Goal: Transaction & Acquisition: Purchase product/service

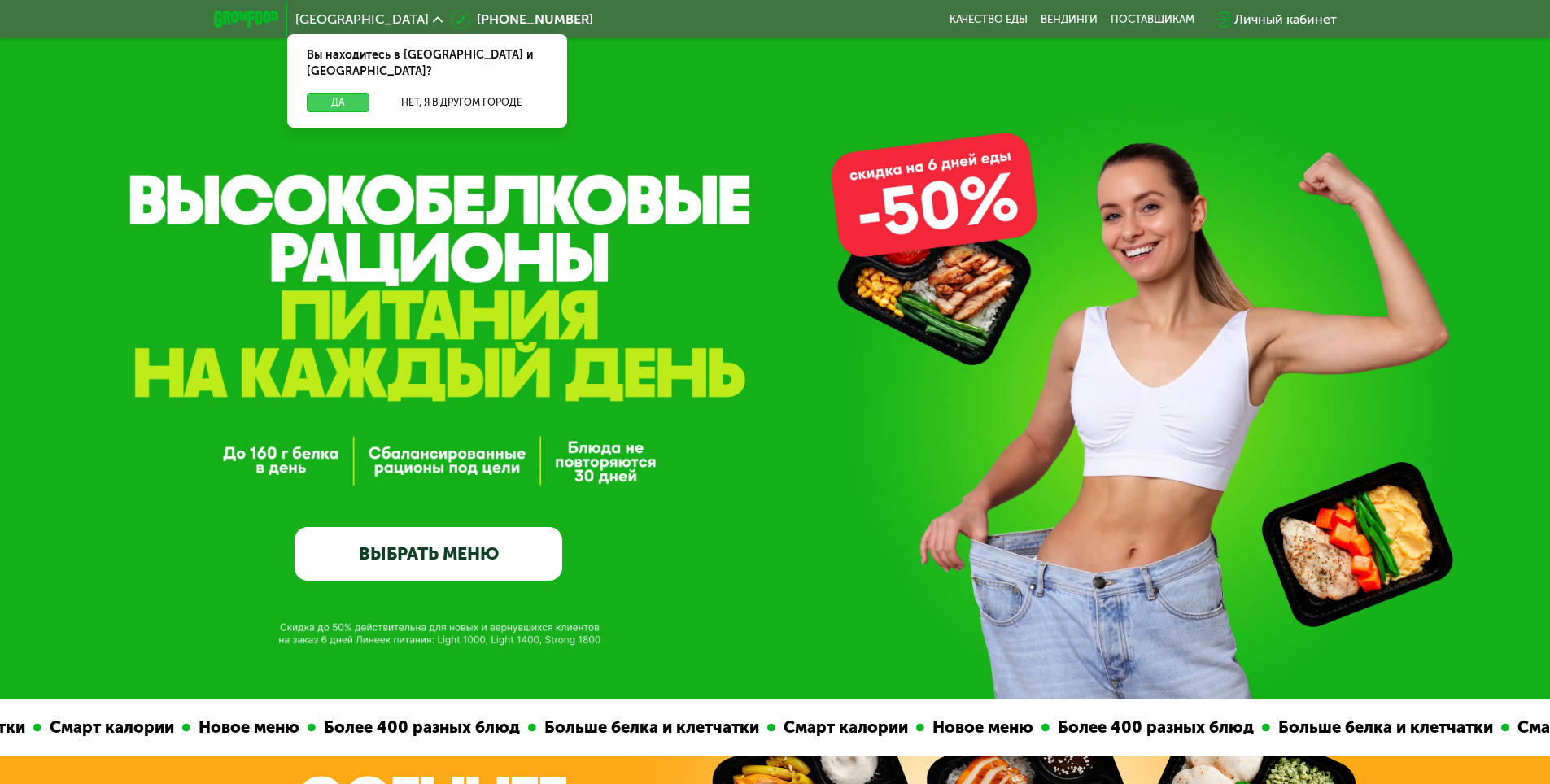
click at [337, 93] on button "Да" at bounding box center [338, 102] width 63 height 19
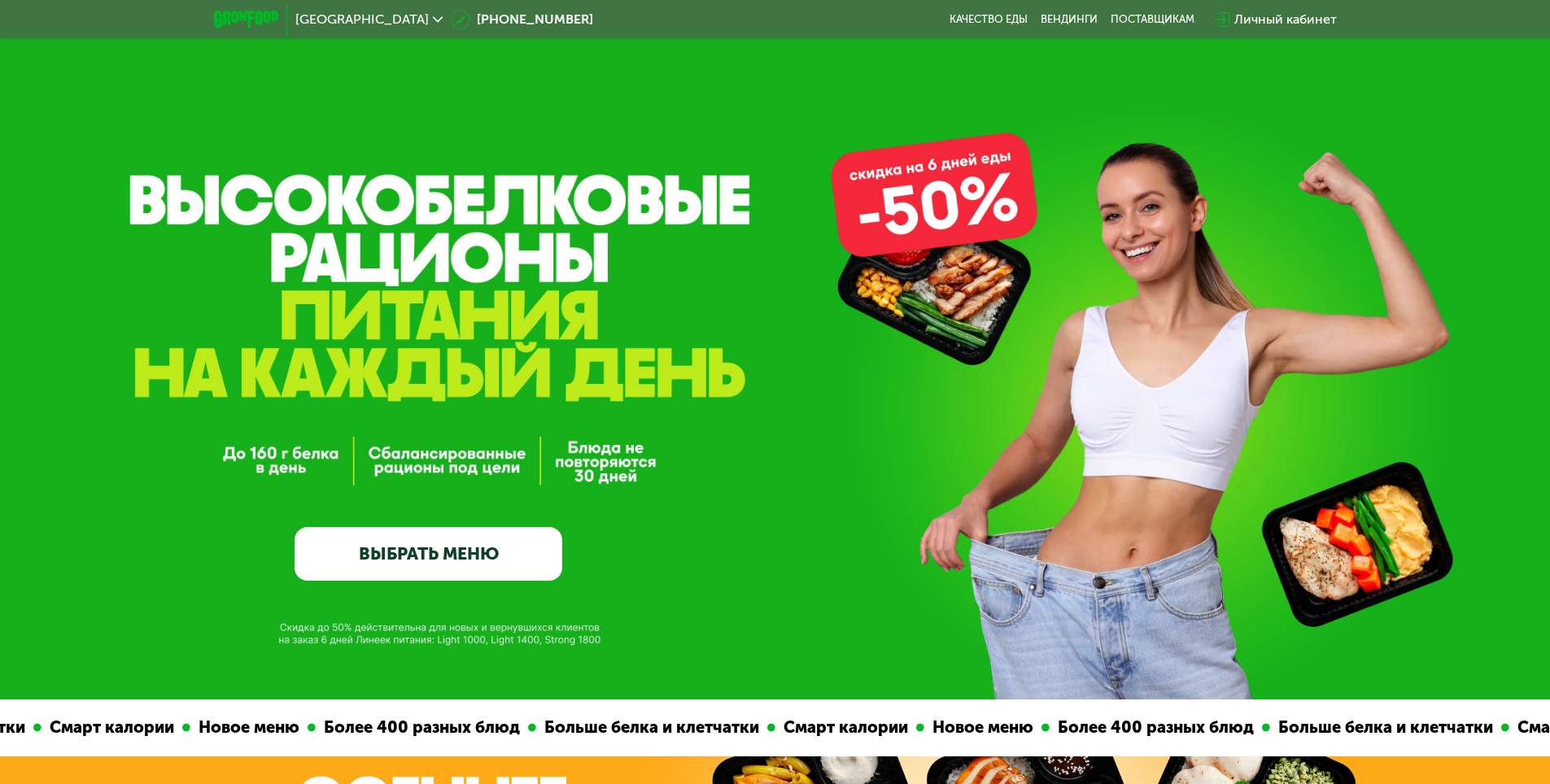
click at [463, 557] on link "ВЫБРАТЬ МЕНЮ" at bounding box center [428, 554] width 268 height 54
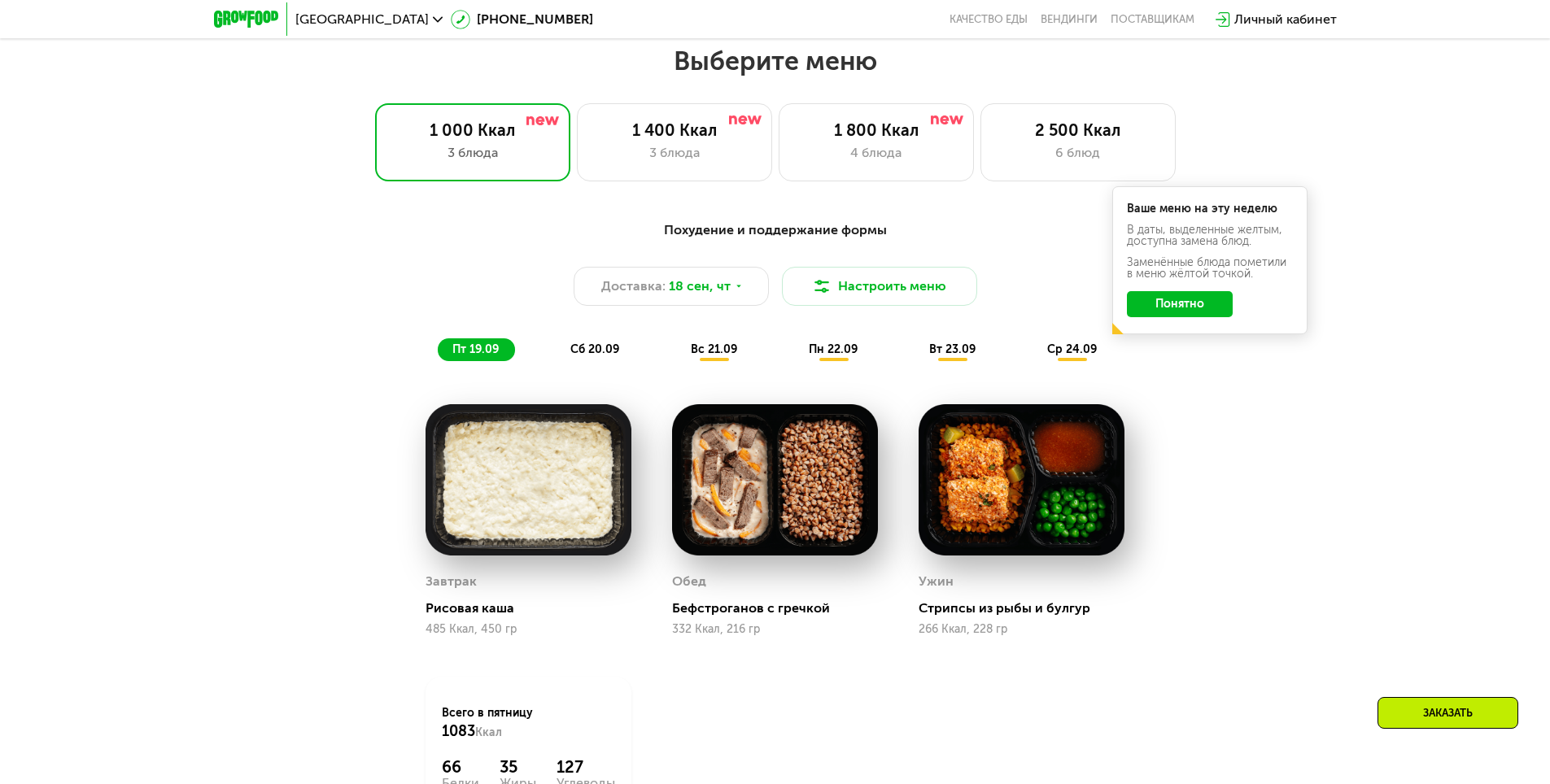
scroll to position [1349, 0]
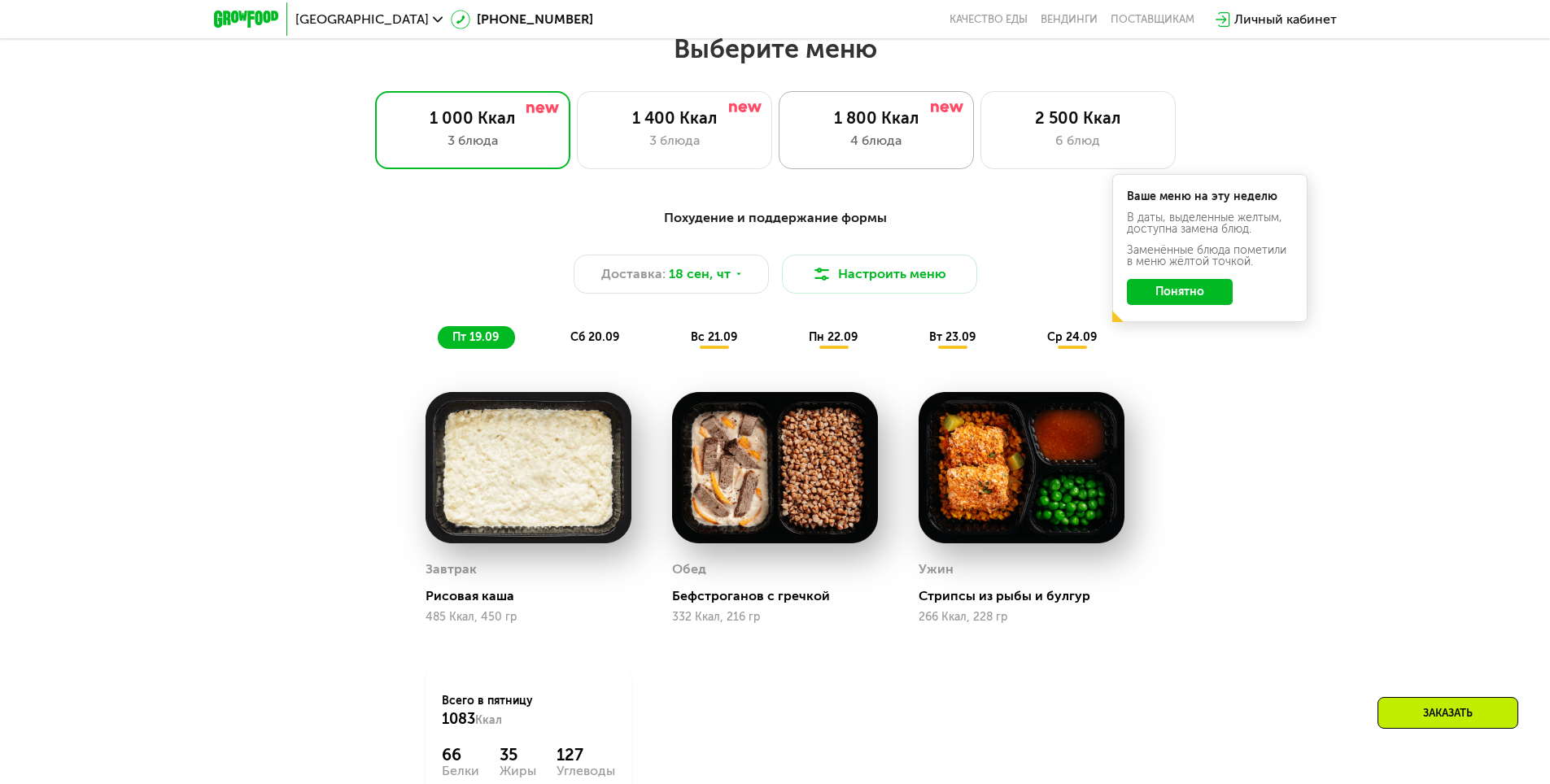
click at [859, 144] on div "4 блюда" at bounding box center [876, 140] width 161 height 19
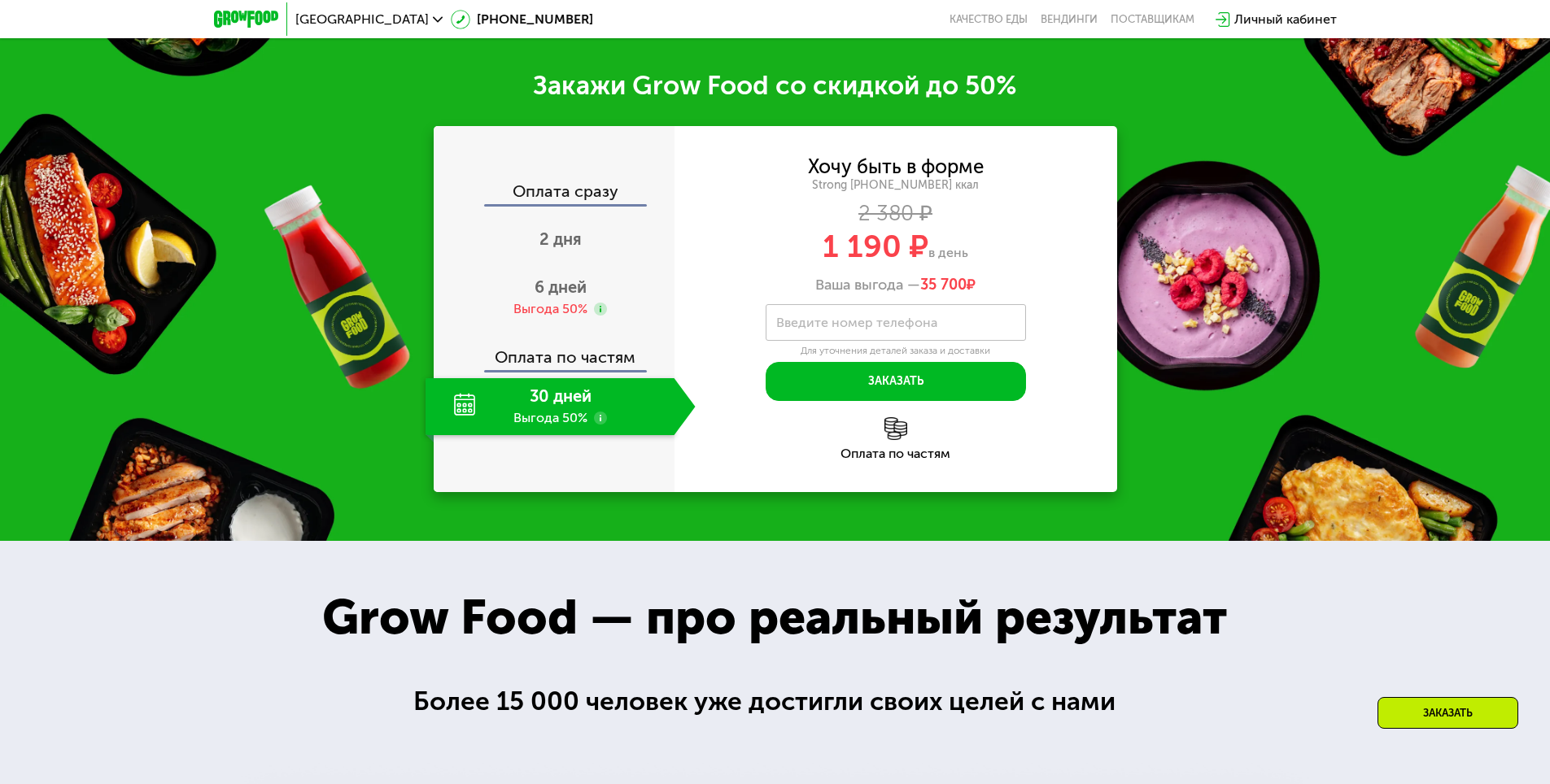
scroll to position [2244, 0]
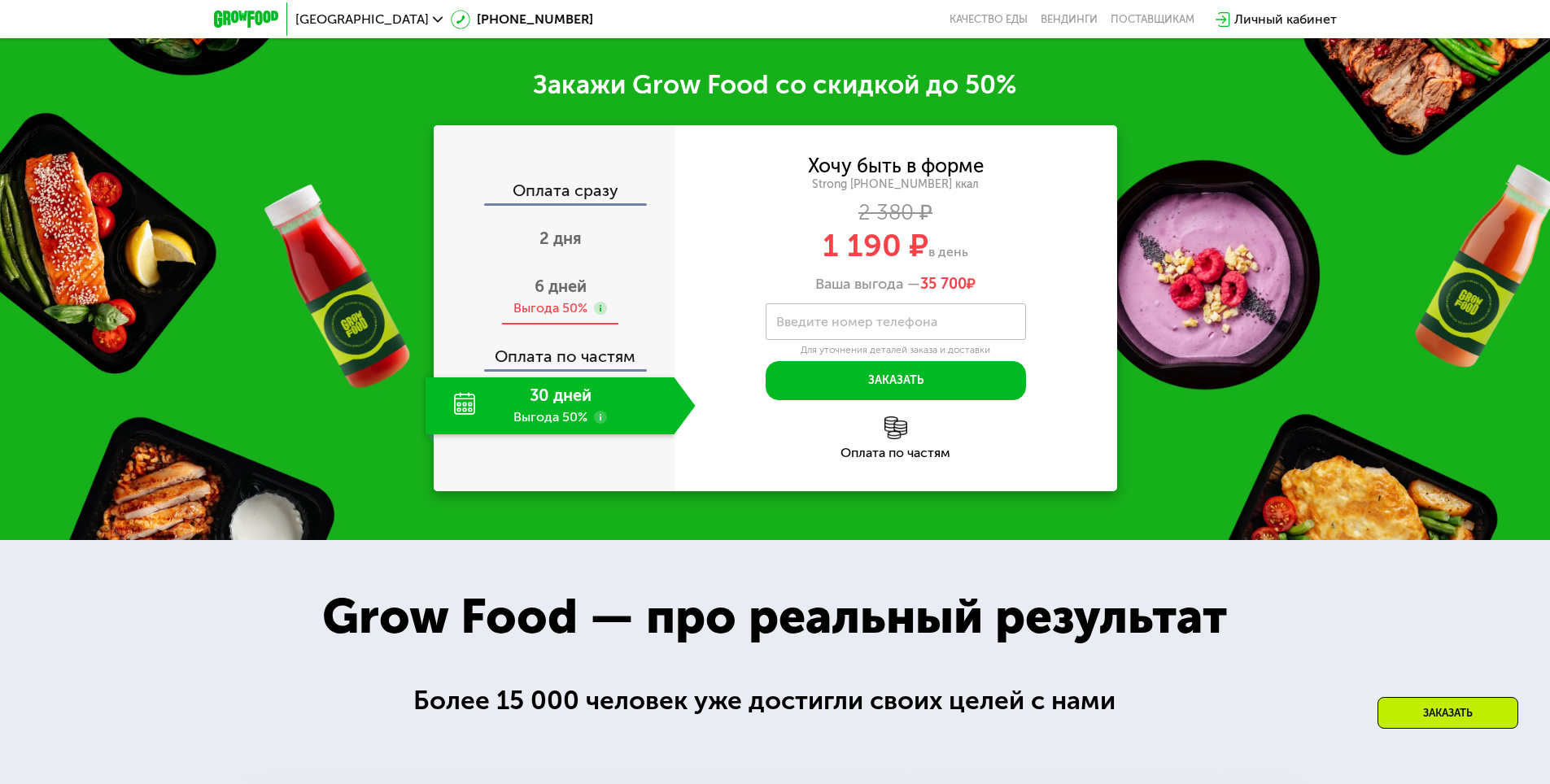
click at [623, 325] on div "6 дней Выгода 50%" at bounding box center [560, 297] width 270 height 57
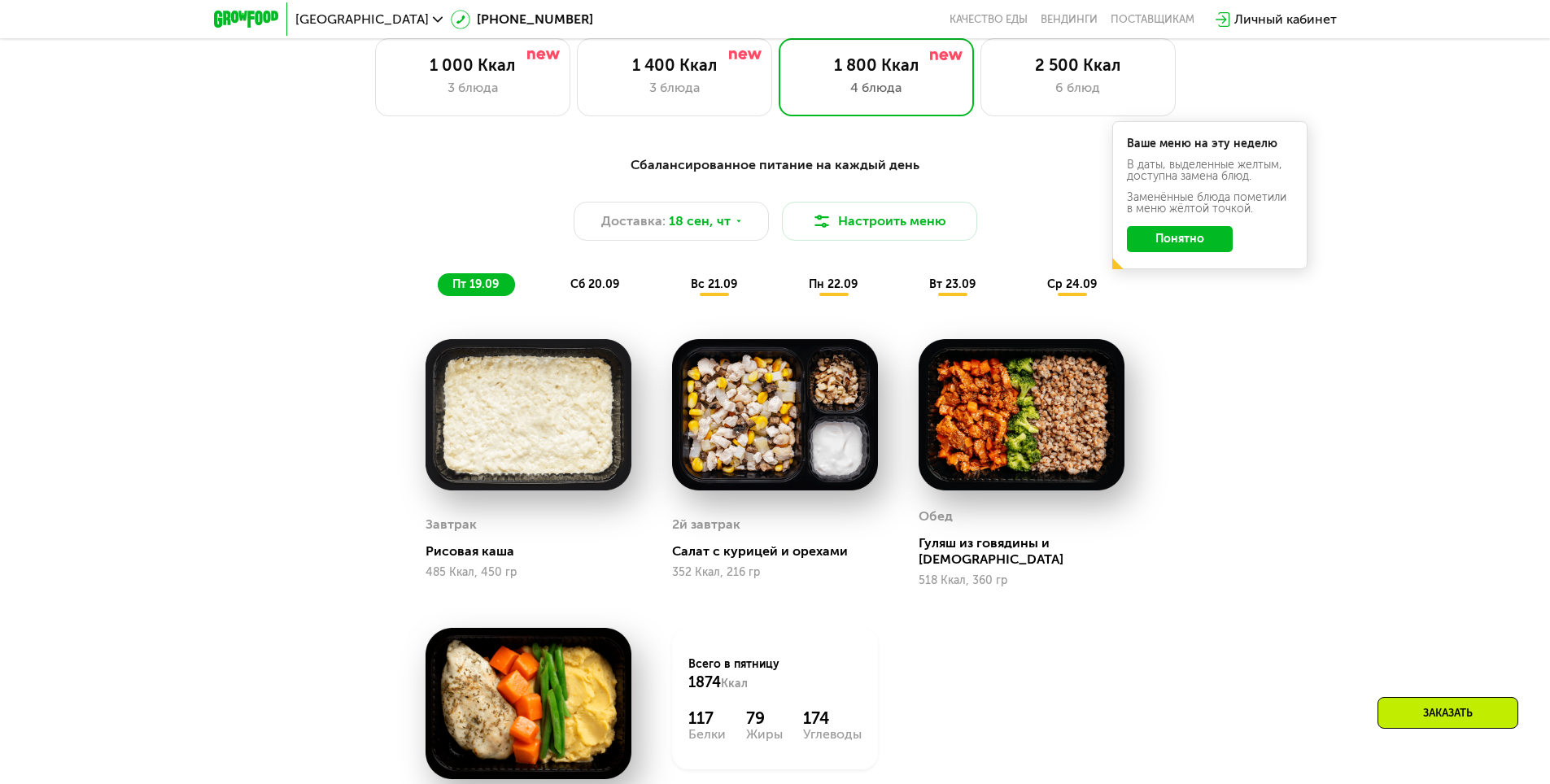
scroll to position [1431, 0]
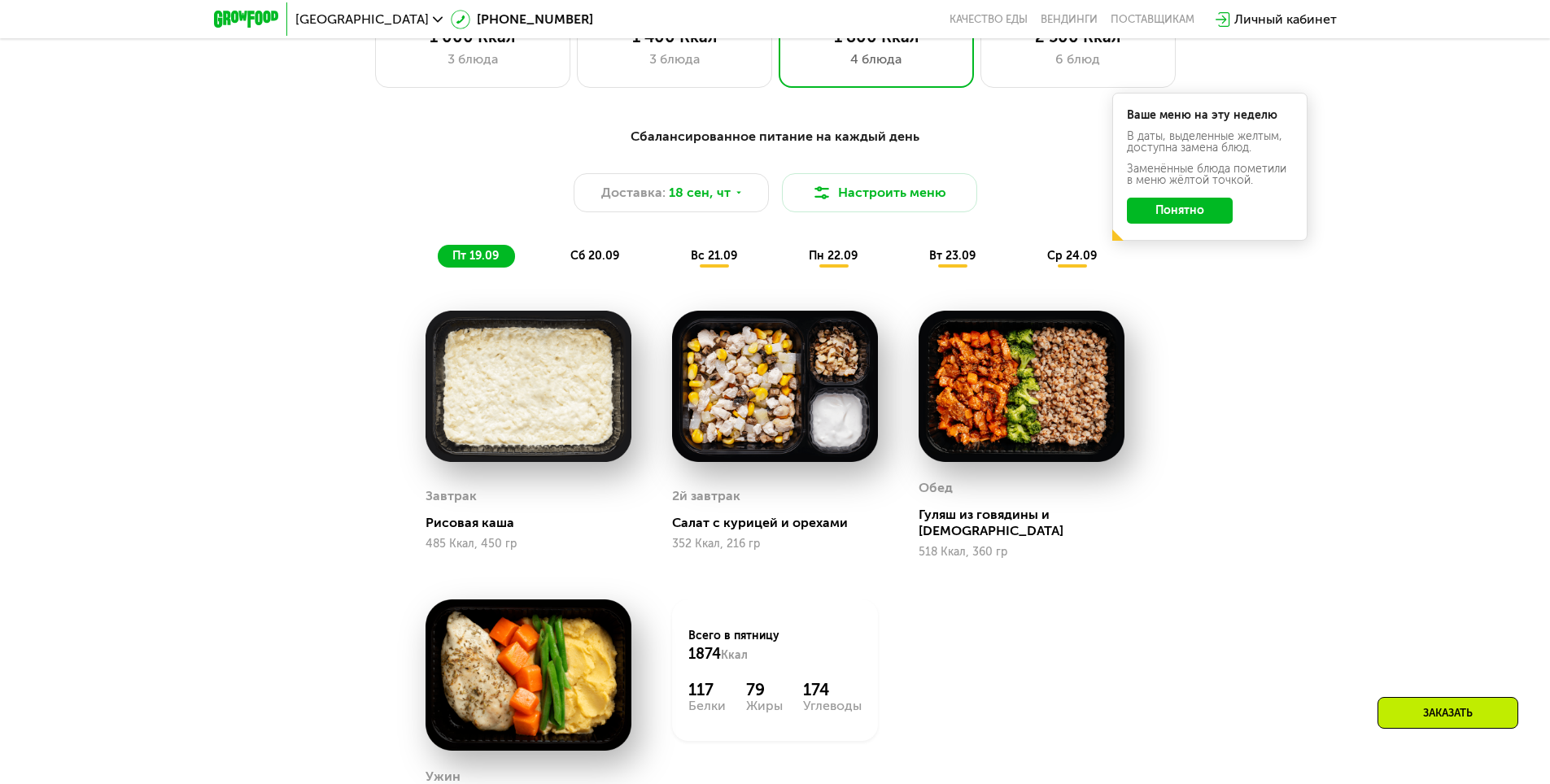
click at [606, 260] on span "сб 20.09" at bounding box center [595, 255] width 49 height 14
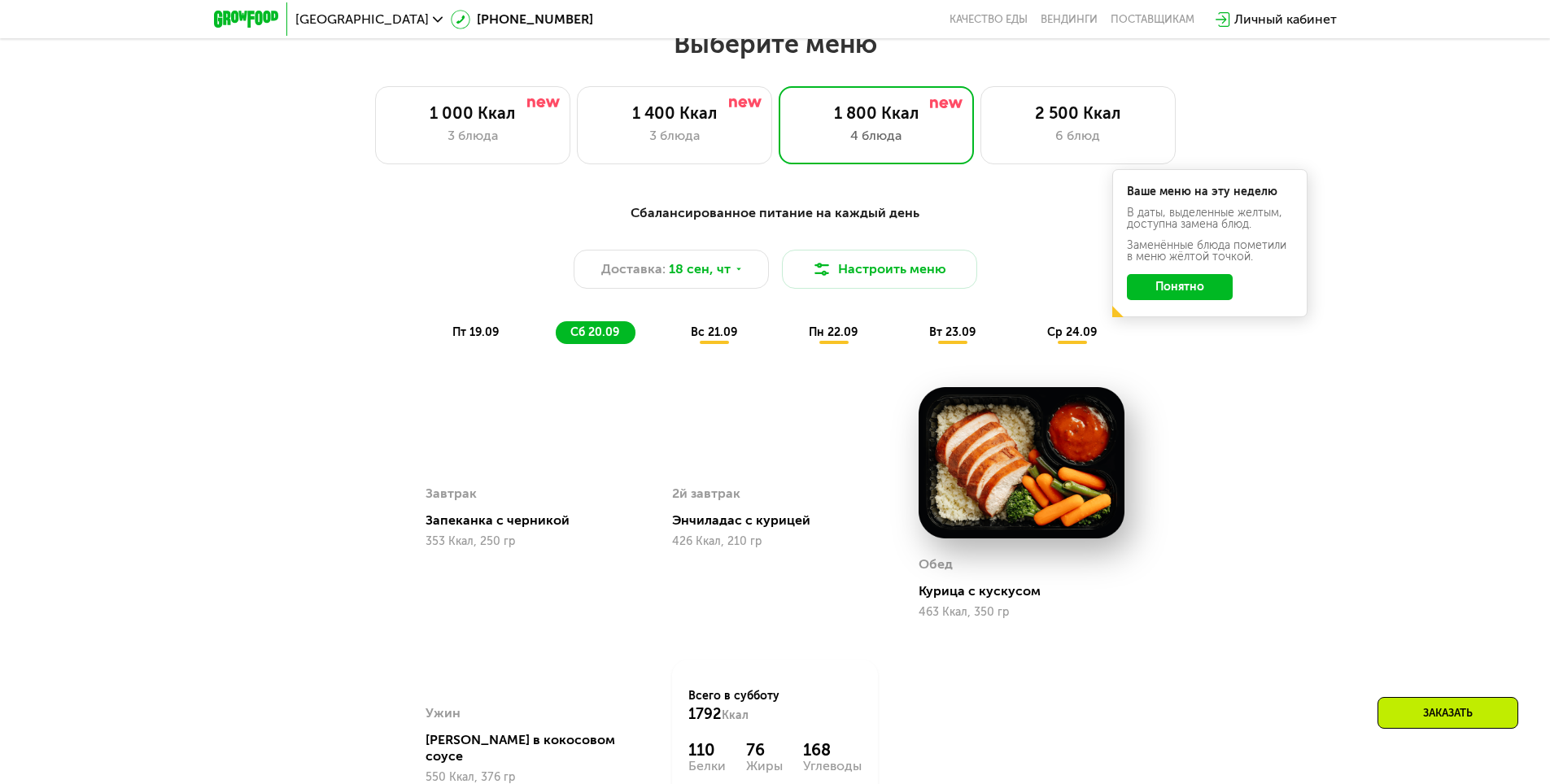
scroll to position [1349, 0]
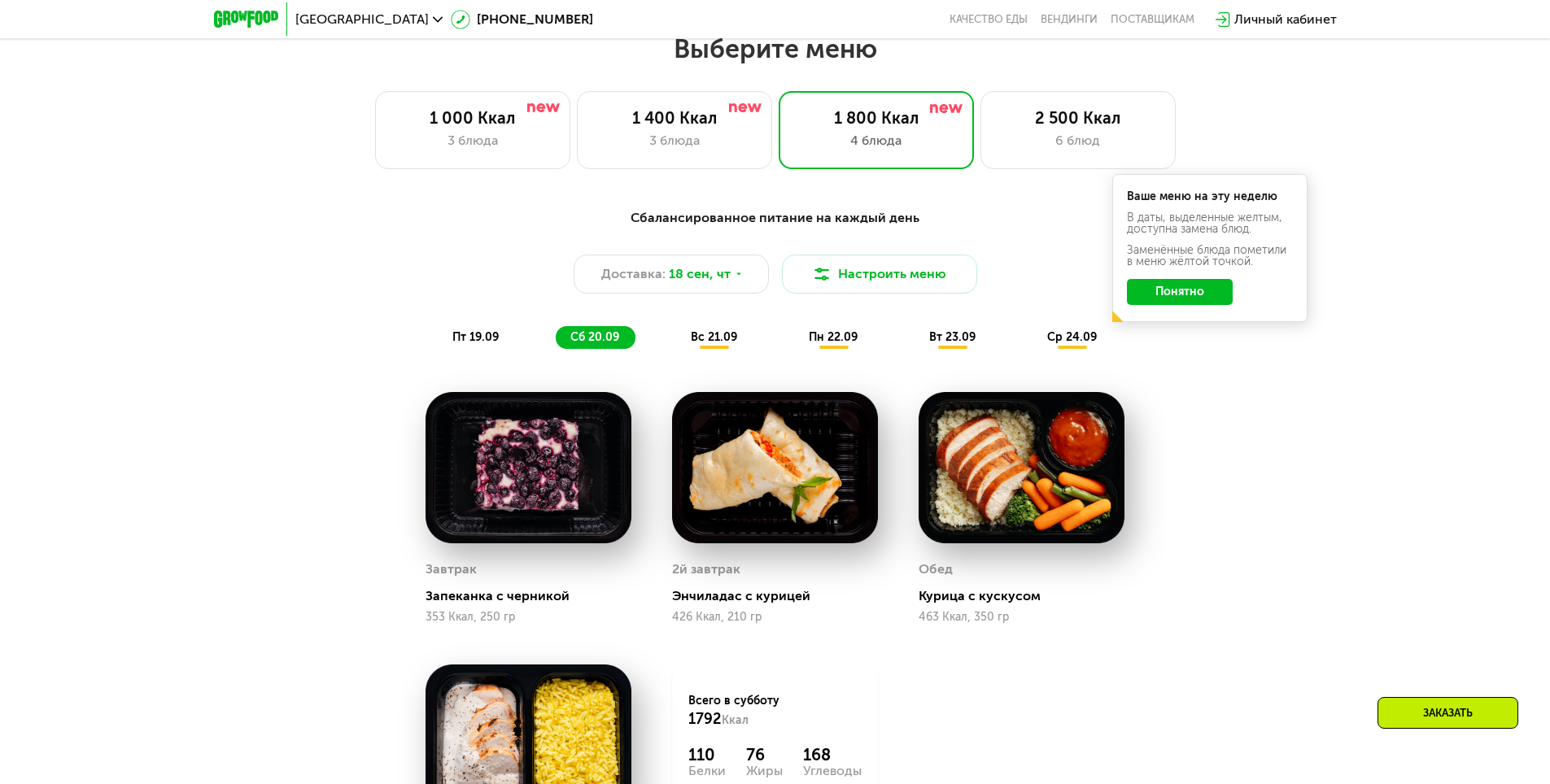
click at [729, 342] on span "вс 21.09" at bounding box center [714, 337] width 46 height 14
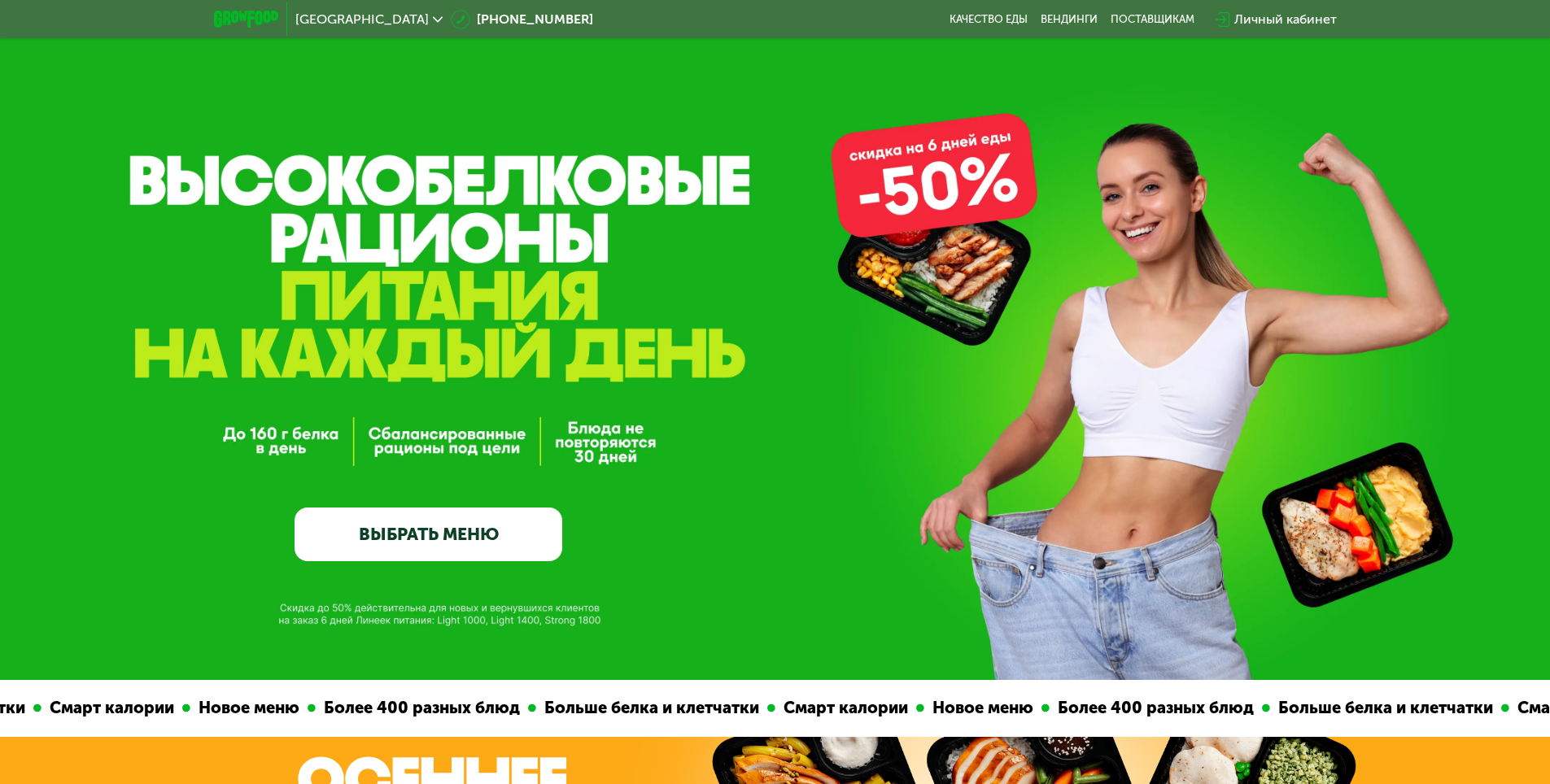
scroll to position [0, 0]
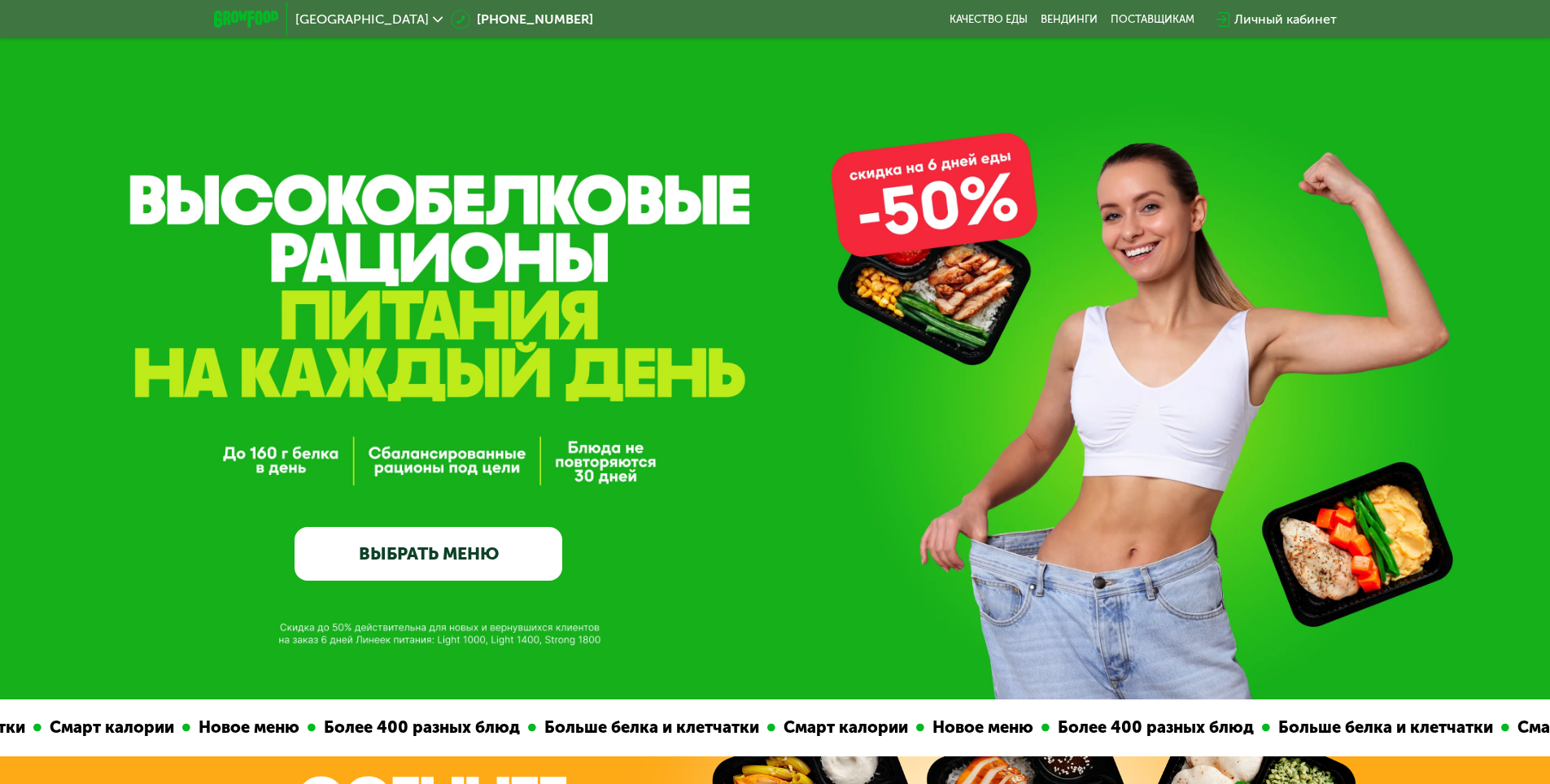
click at [1275, 21] on div "Личный кабинет" at bounding box center [1285, 19] width 103 height 19
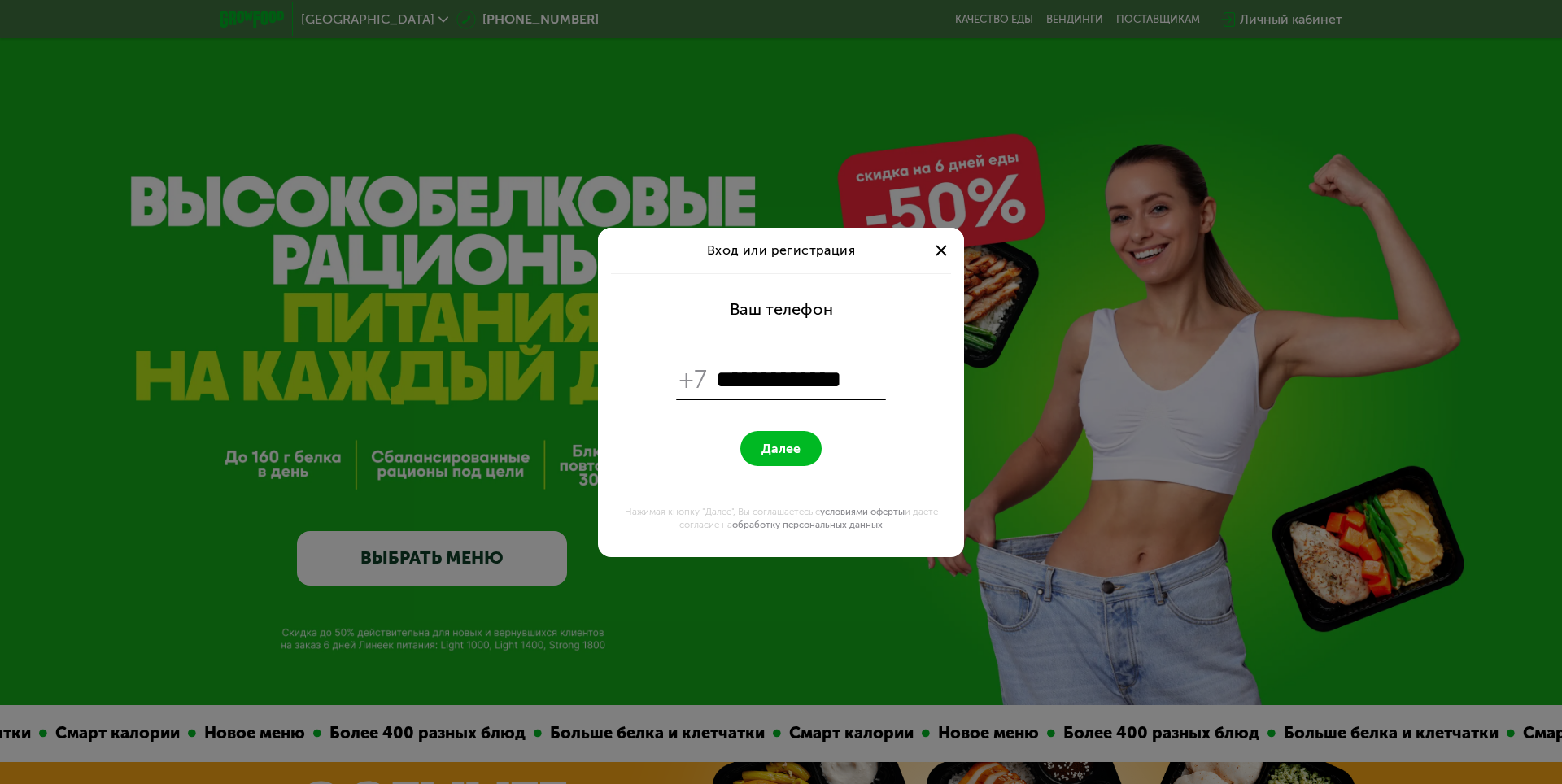
click at [775, 449] on span "Далее" at bounding box center [781, 448] width 39 height 15
click at [872, 374] on input "**********" at bounding box center [799, 380] width 167 height 31
click at [718, 379] on input "**********" at bounding box center [799, 380] width 167 height 31
type input "**********"
click at [783, 451] on span "Далее" at bounding box center [781, 448] width 39 height 15
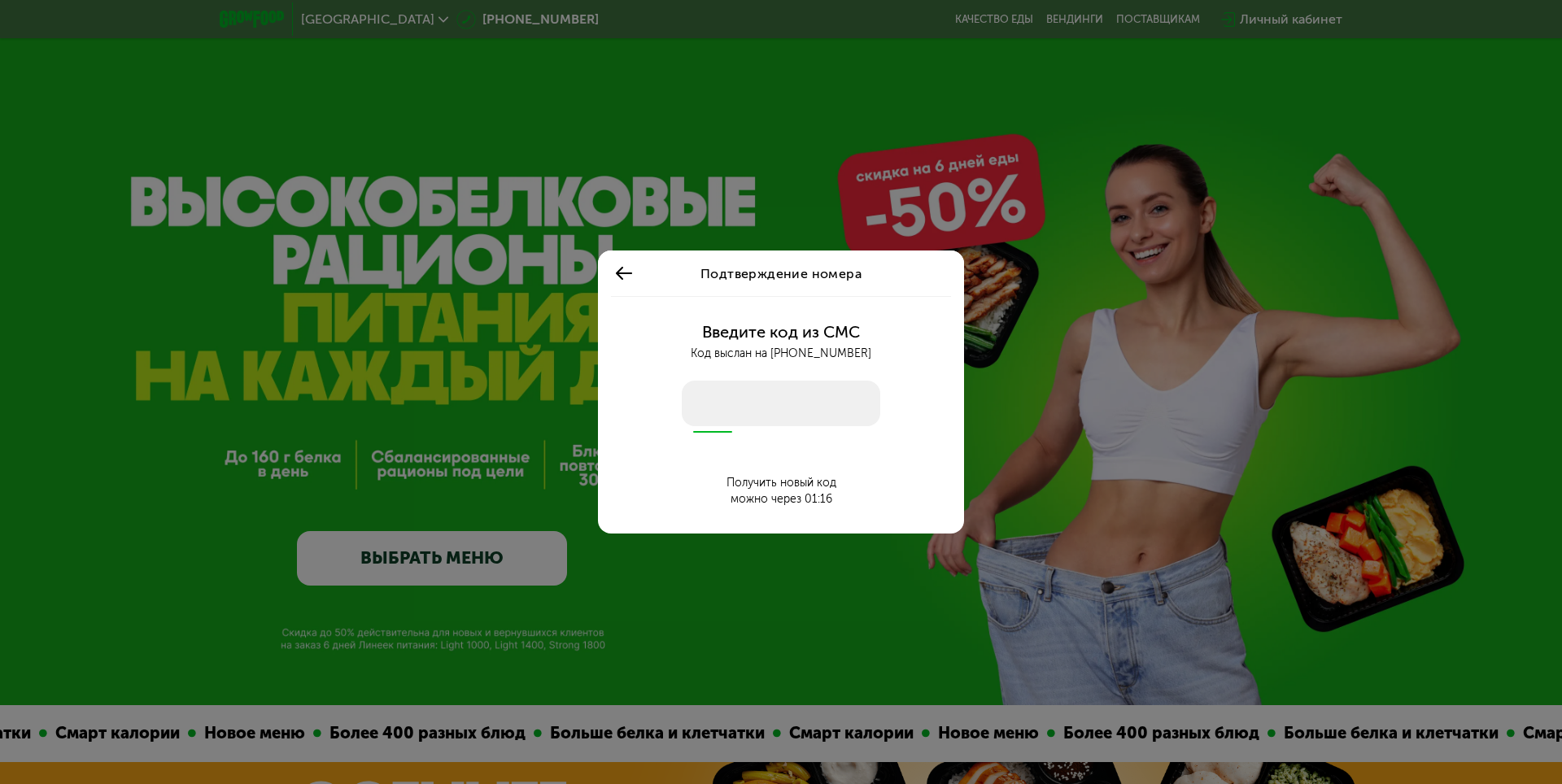
click at [771, 415] on input "number" at bounding box center [781, 403] width 199 height 46
type input "****"
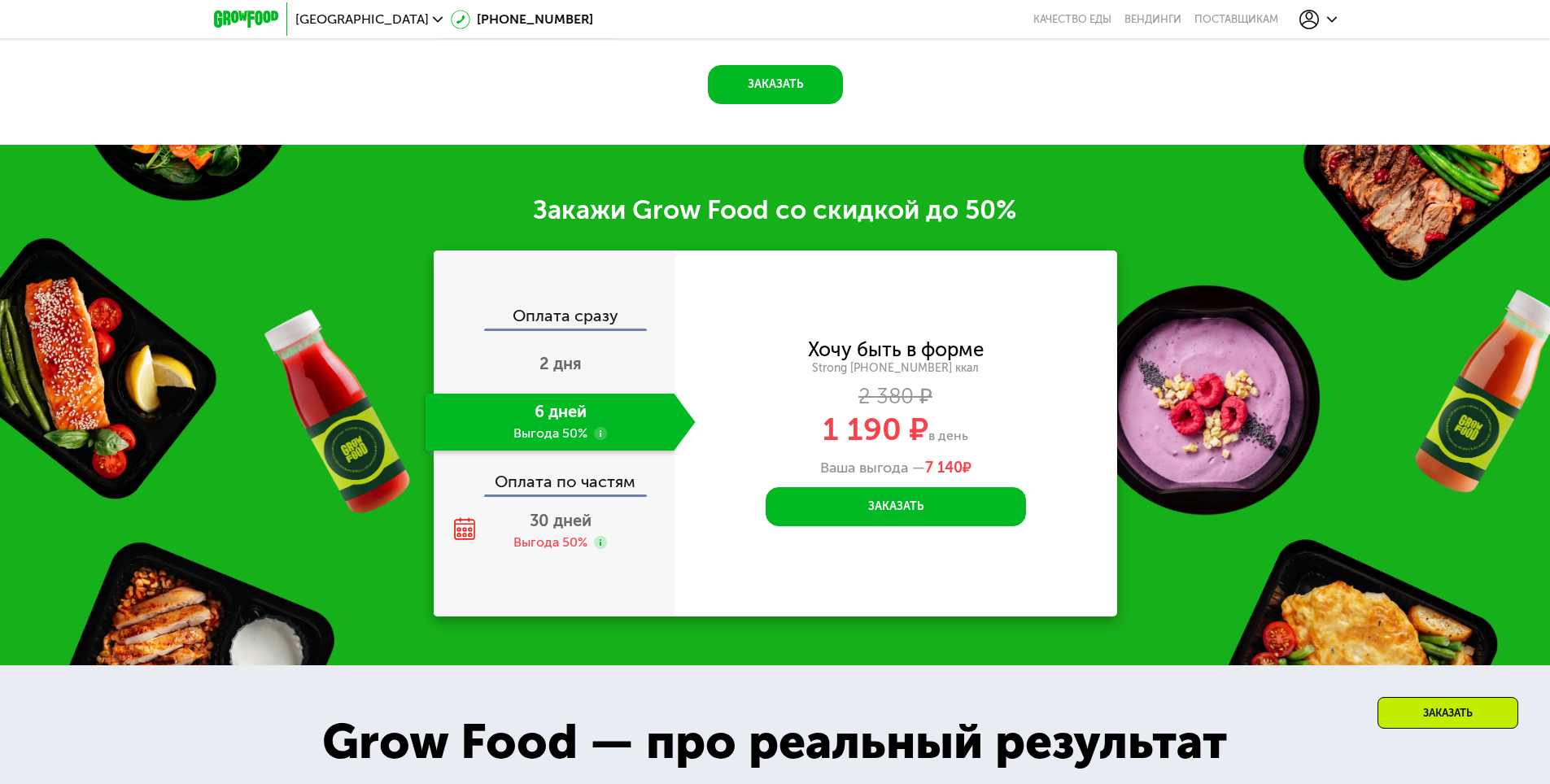
scroll to position [2440, 0]
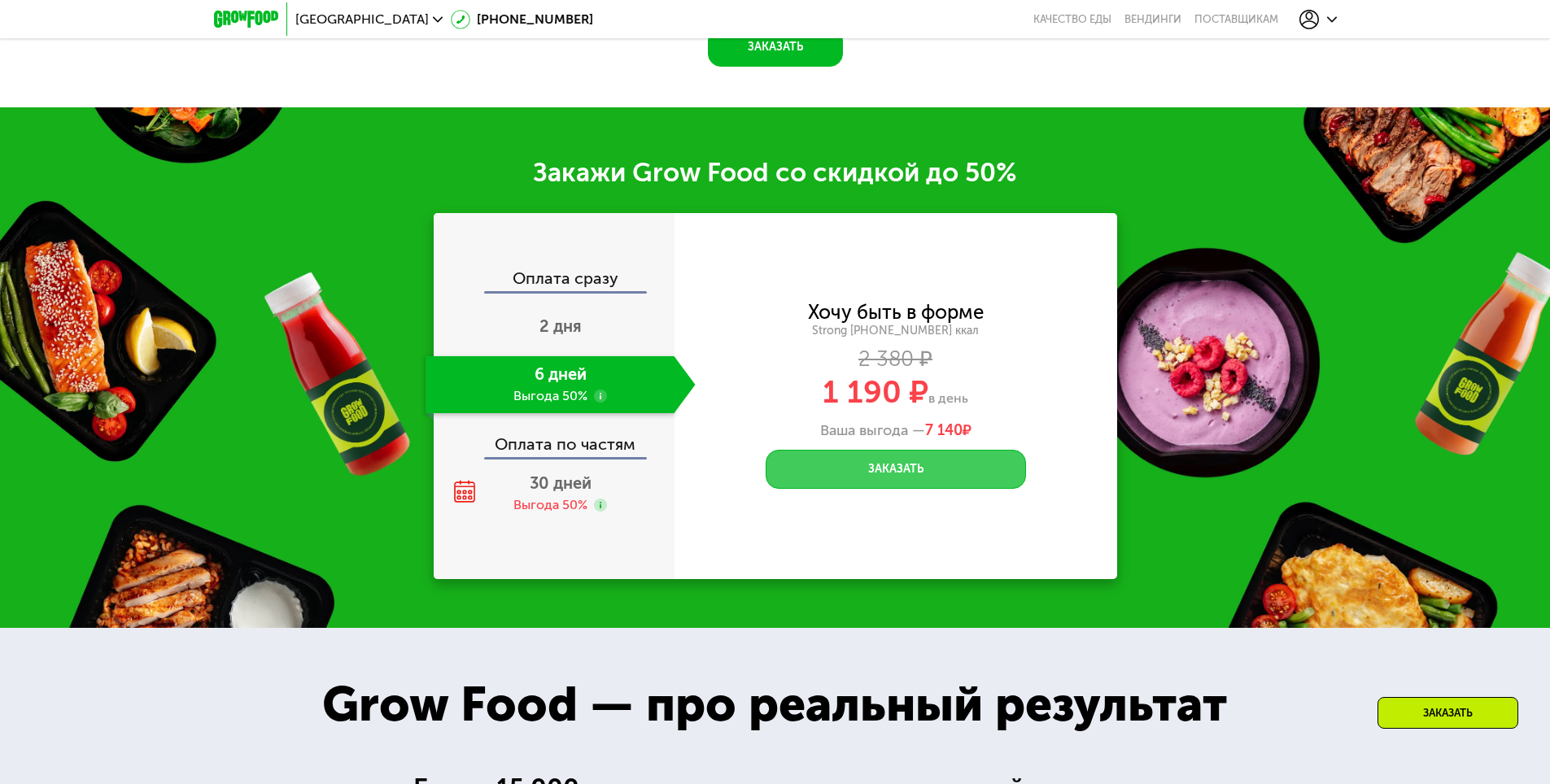
click at [891, 472] on button "Заказать" at bounding box center [896, 469] width 260 height 39
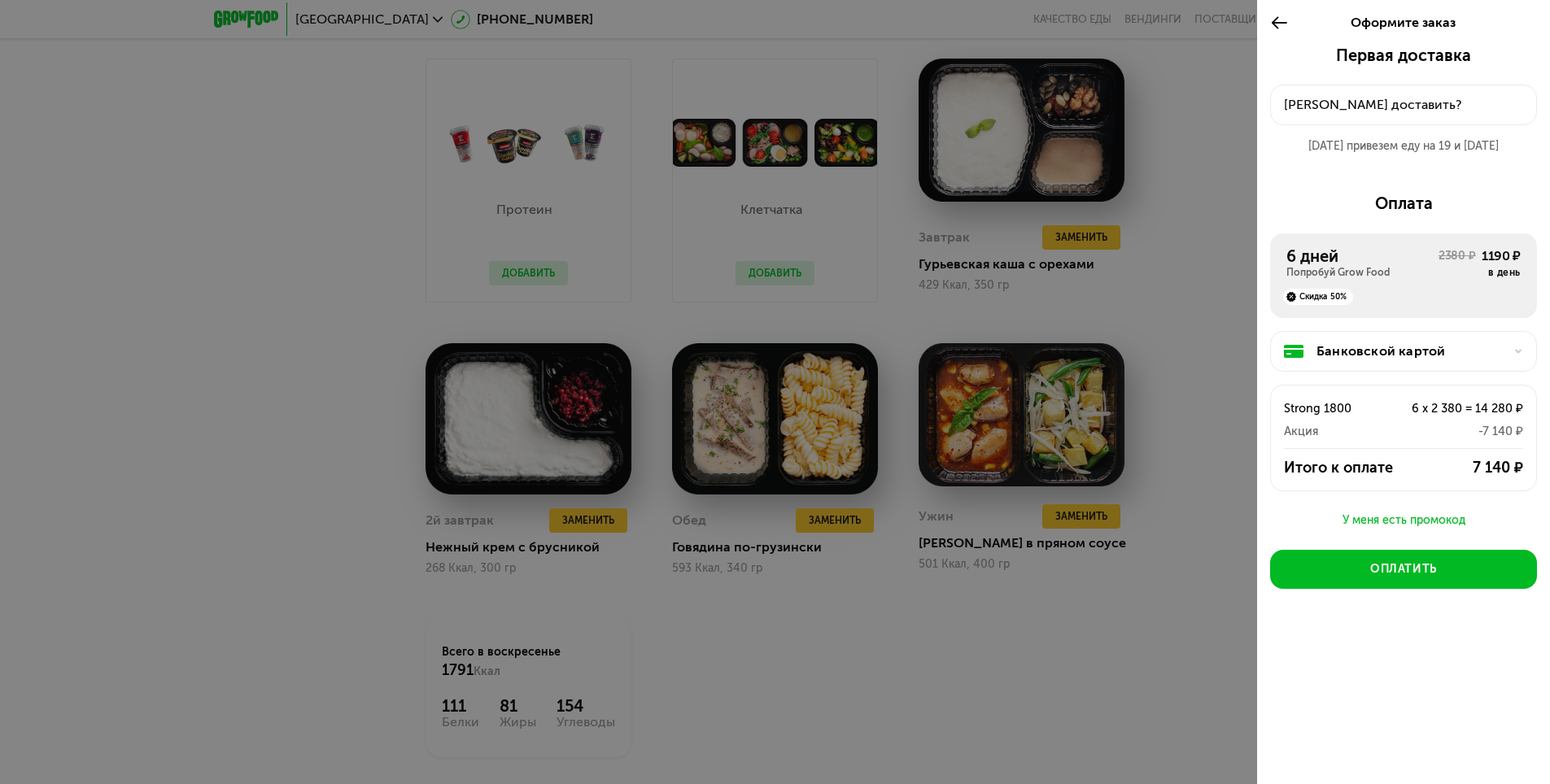
scroll to position [1790, 0]
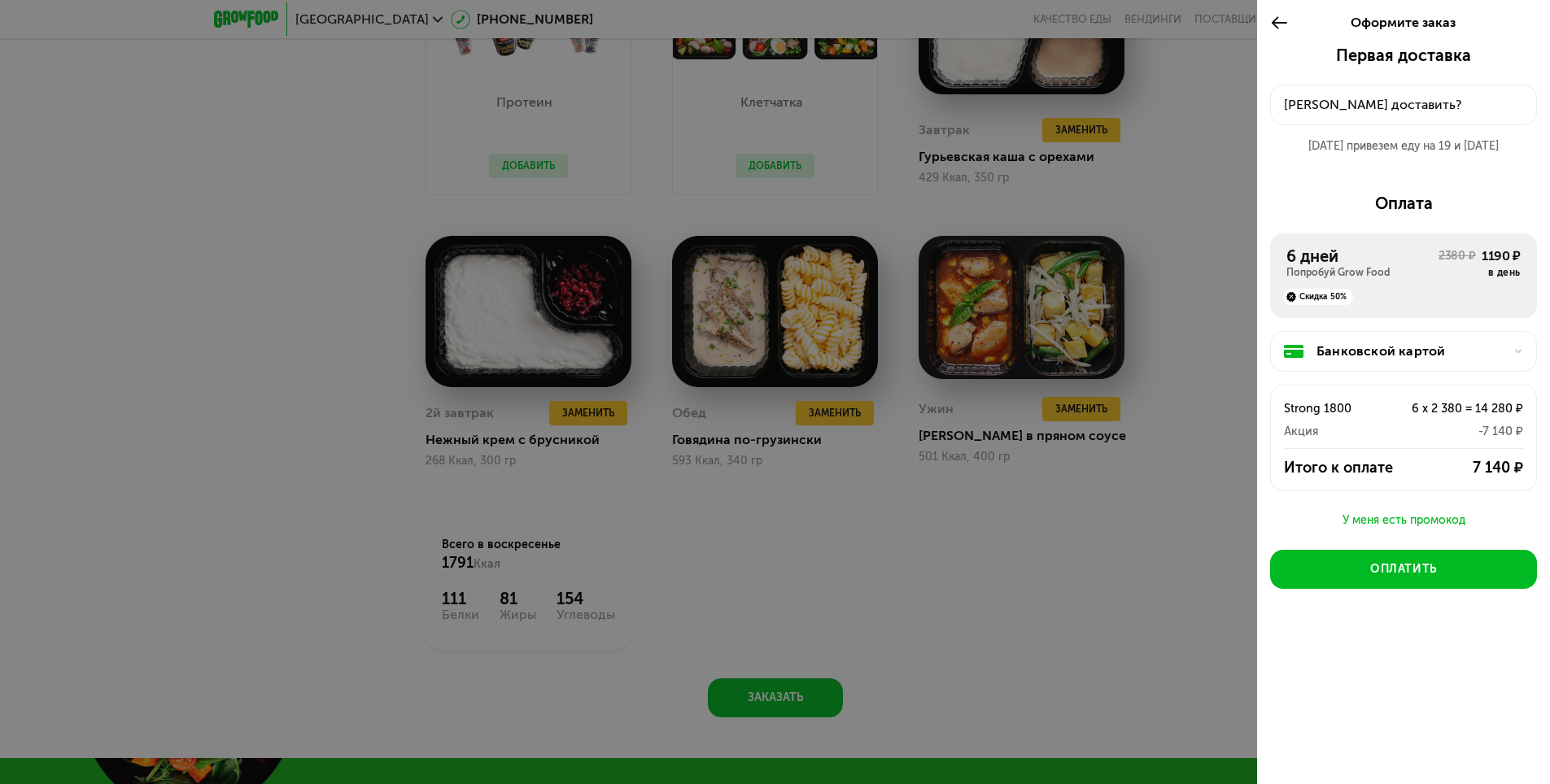
click at [1280, 19] on icon at bounding box center [1280, 22] width 19 height 19
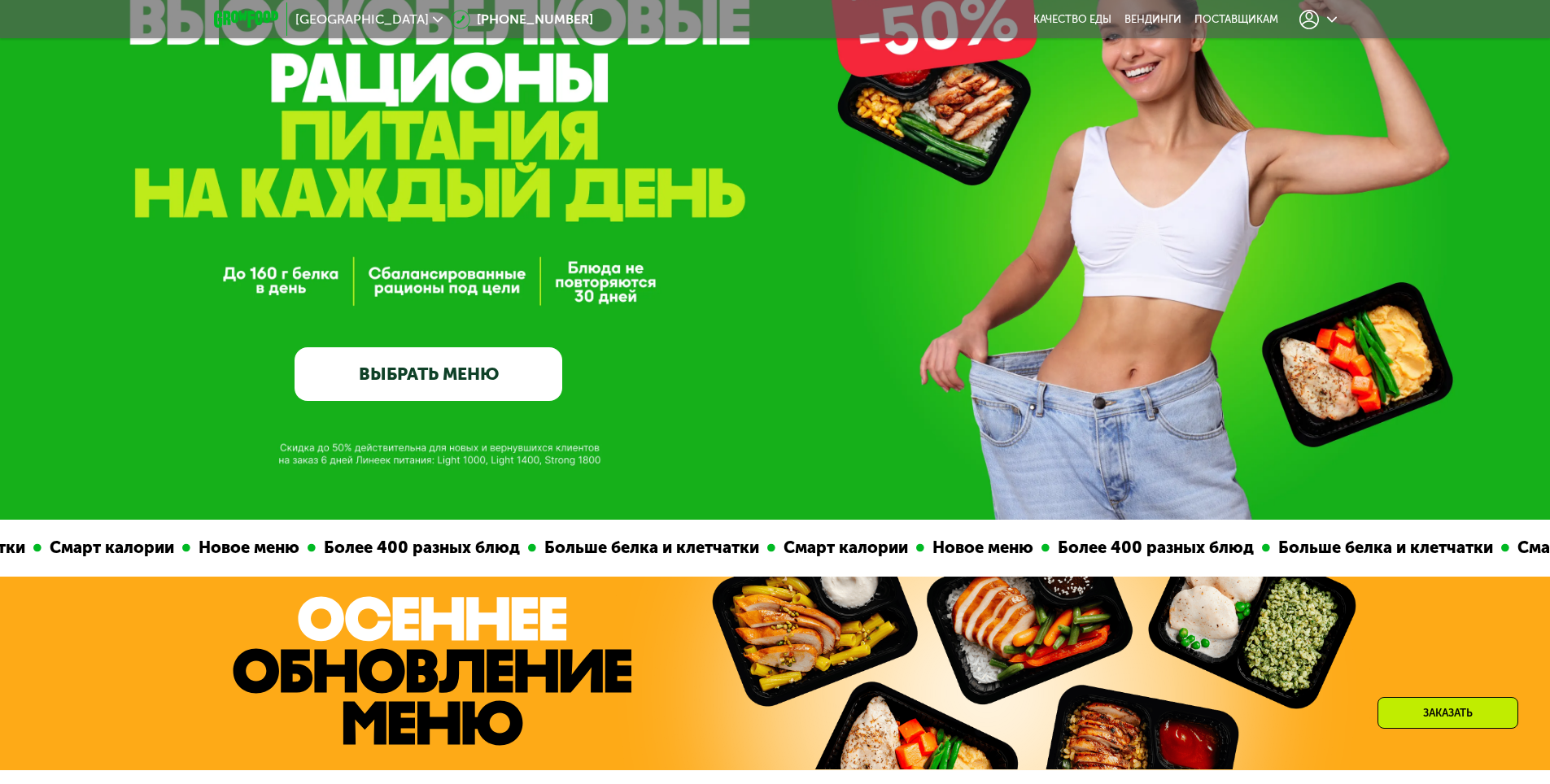
scroll to position [244, 0]
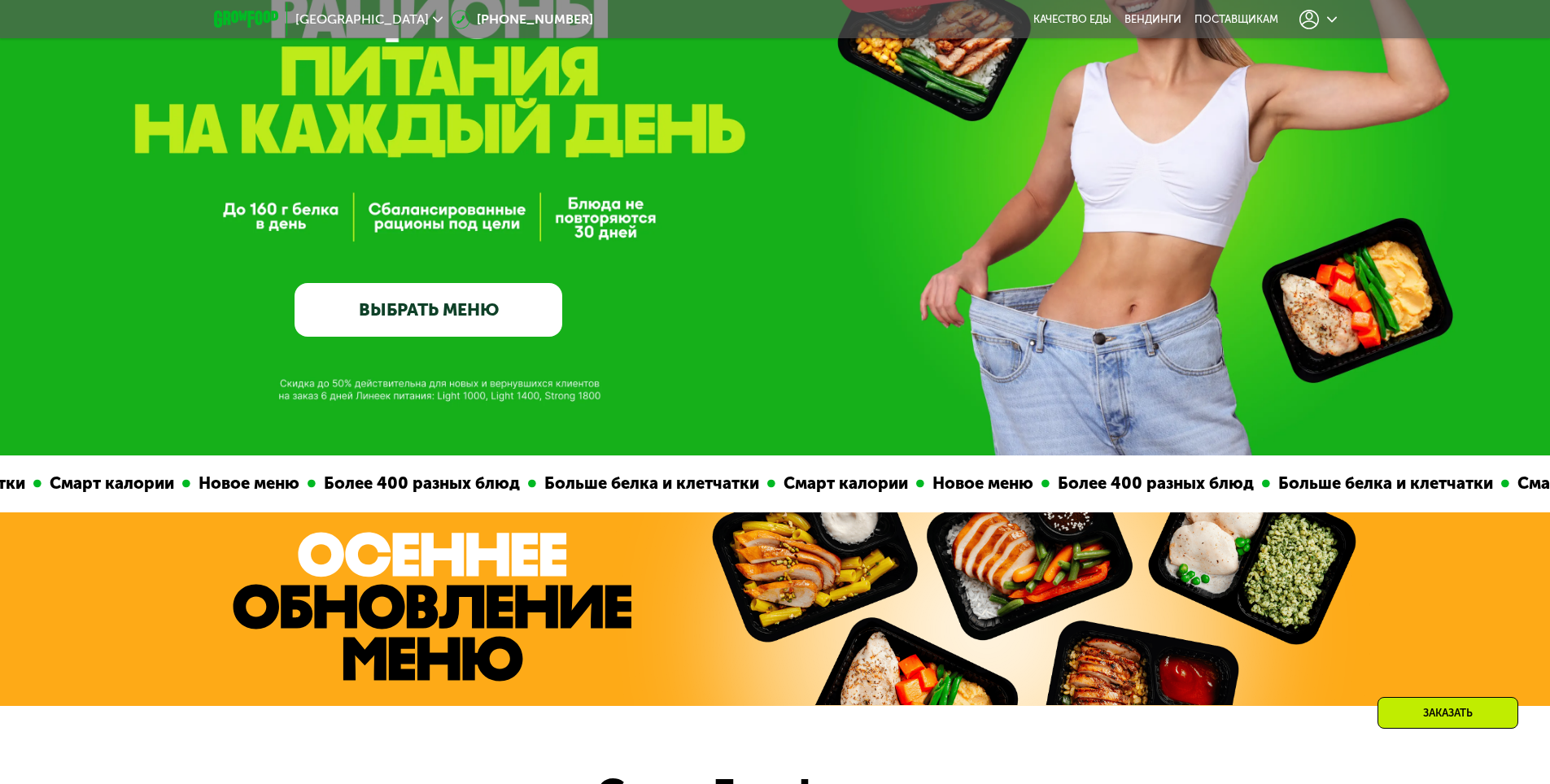
click at [406, 314] on link "ВЫБРАТЬ МЕНЮ" at bounding box center [428, 310] width 268 height 54
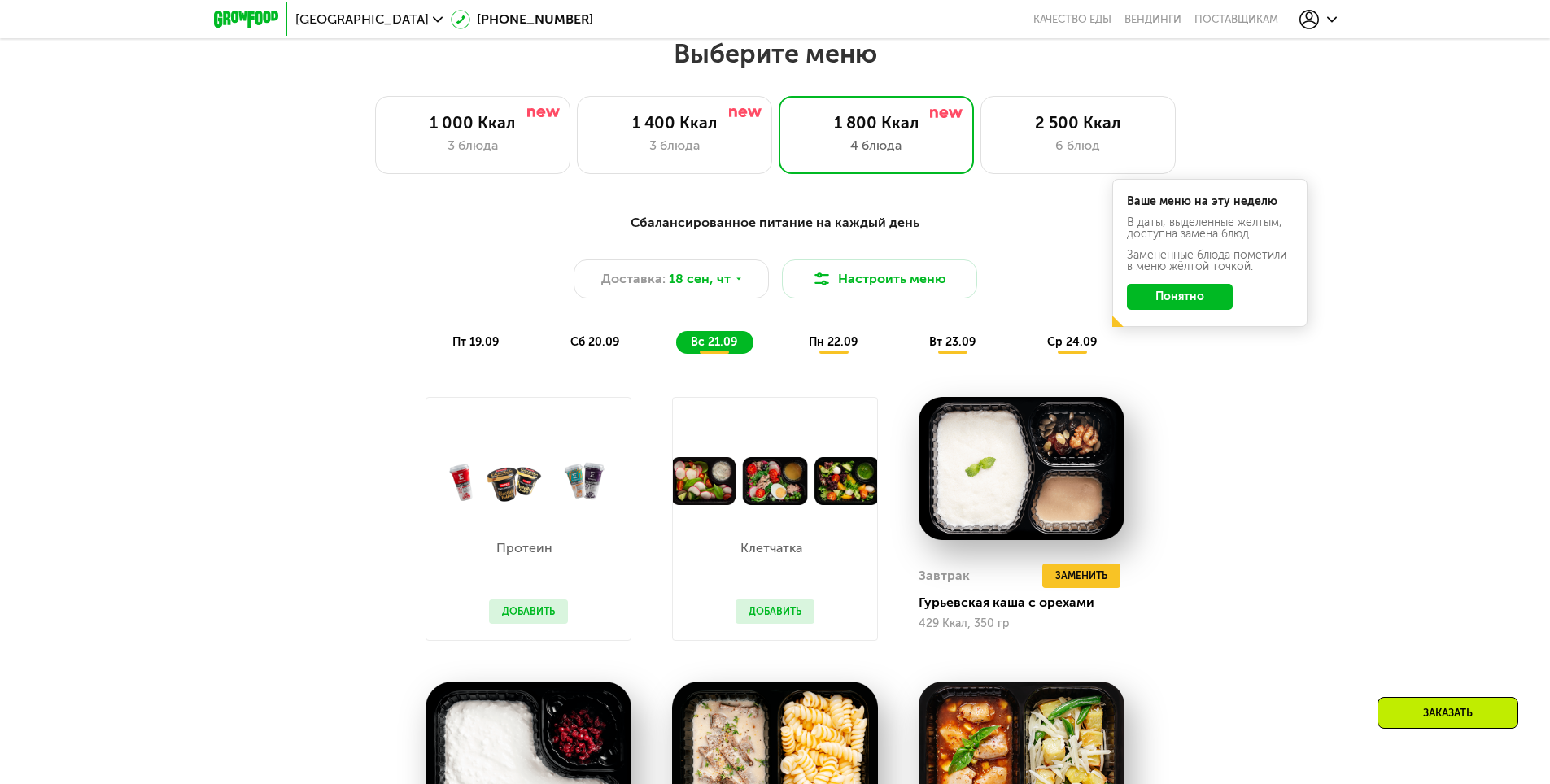
scroll to position [1349, 0]
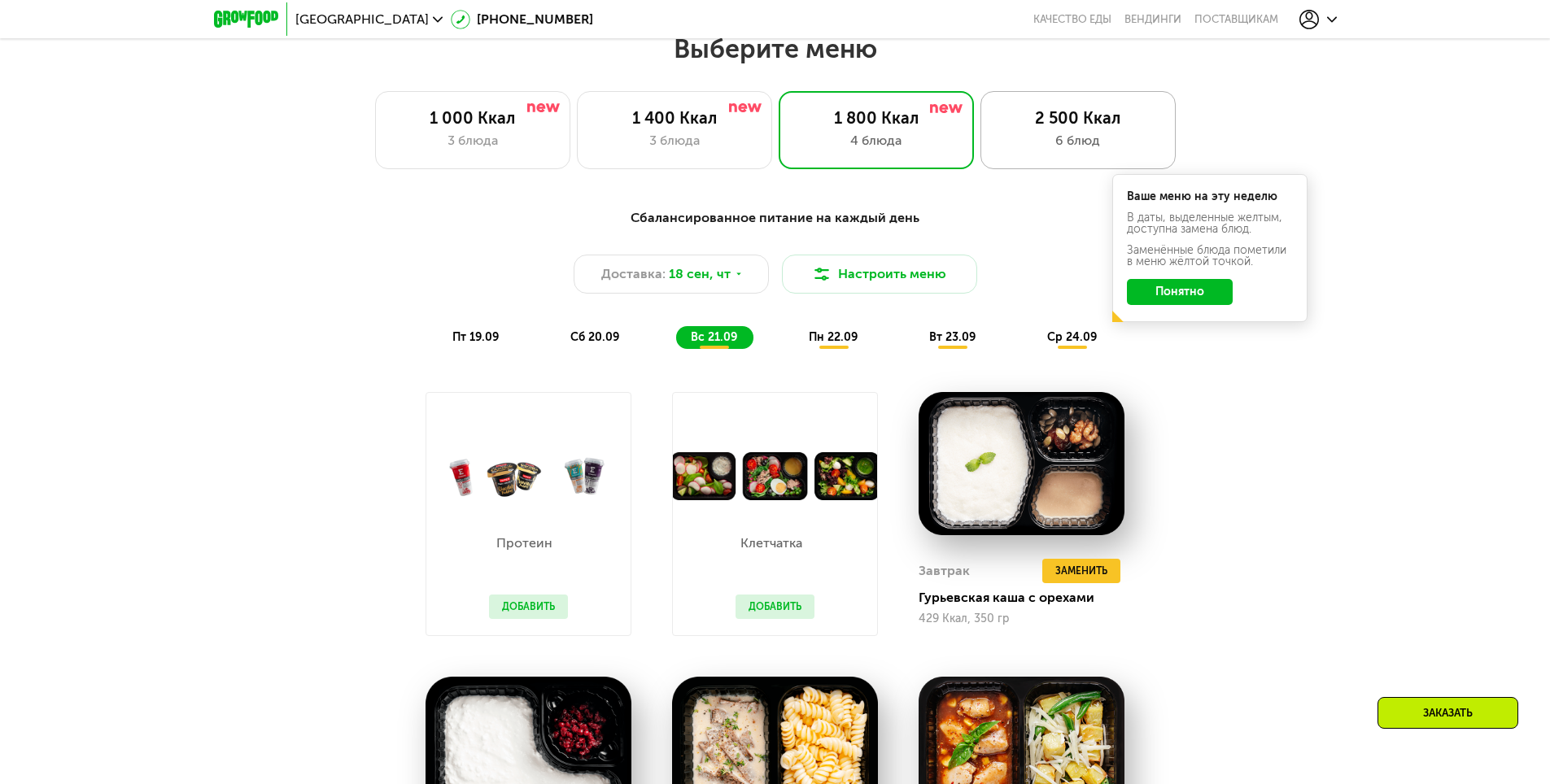
click at [1067, 140] on div "6 блюд" at bounding box center [1077, 140] width 161 height 19
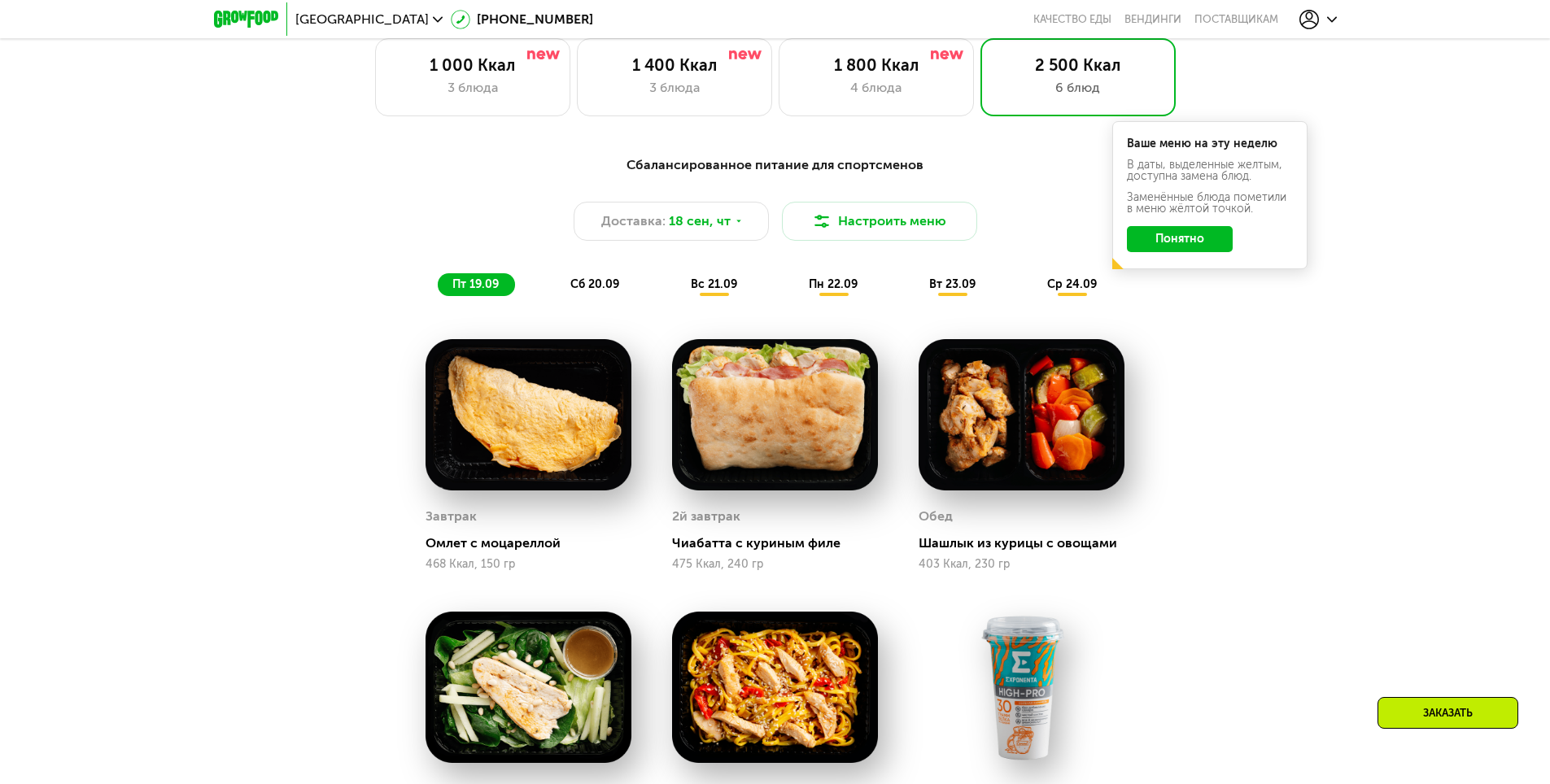
scroll to position [1431, 0]
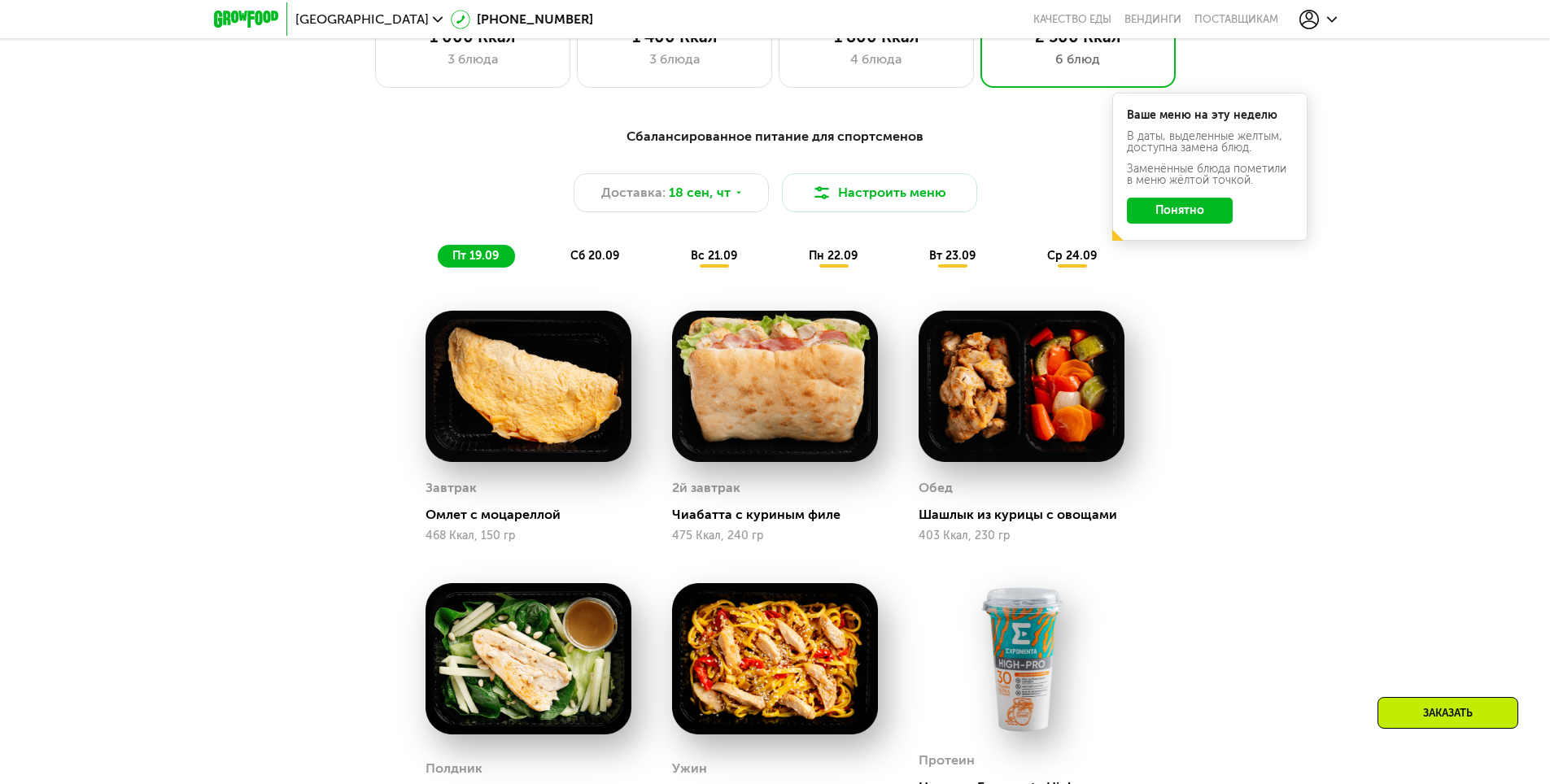
click at [719, 259] on span "вс 21.09" at bounding box center [714, 255] width 46 height 14
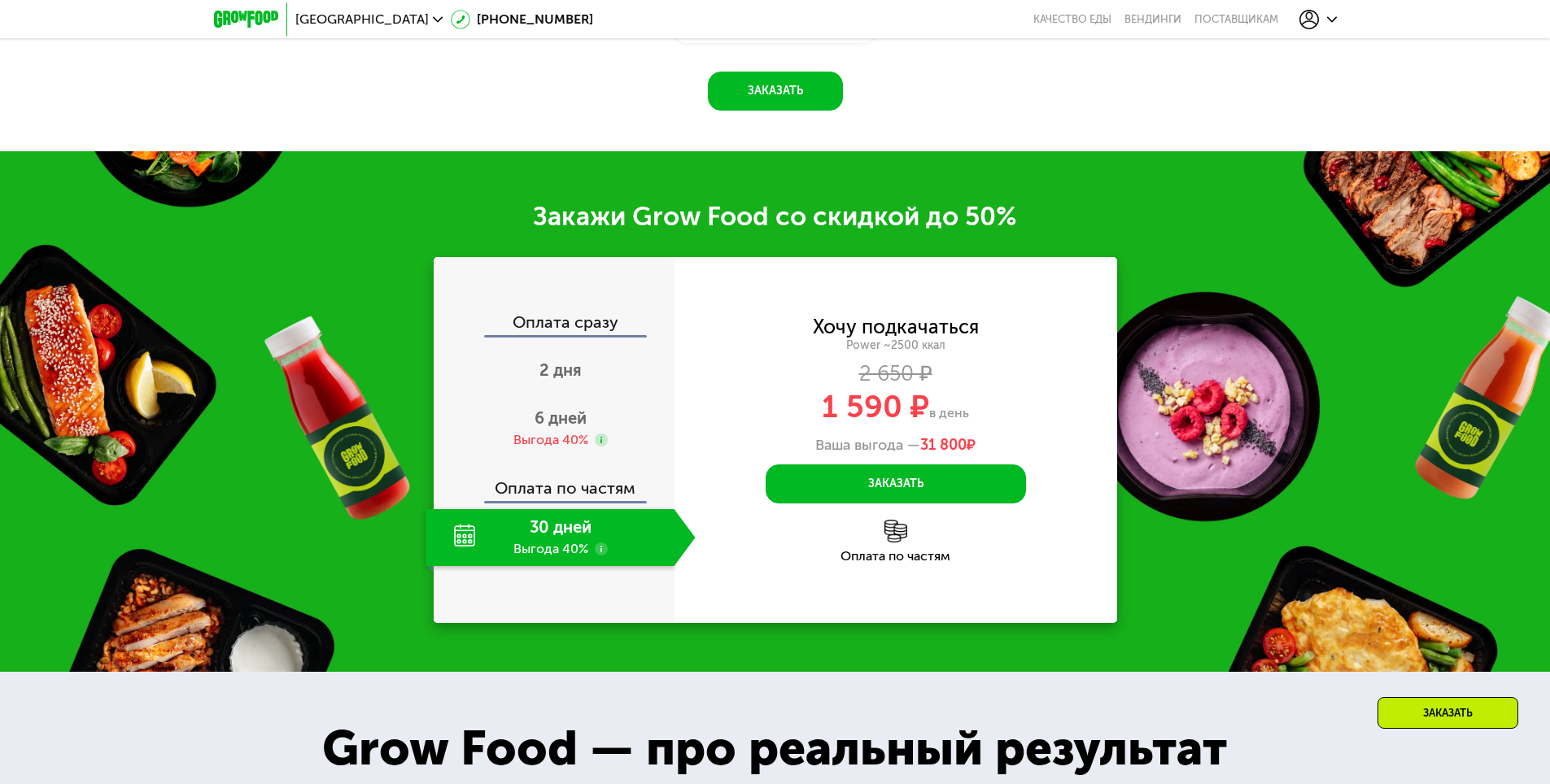
scroll to position [2407, 0]
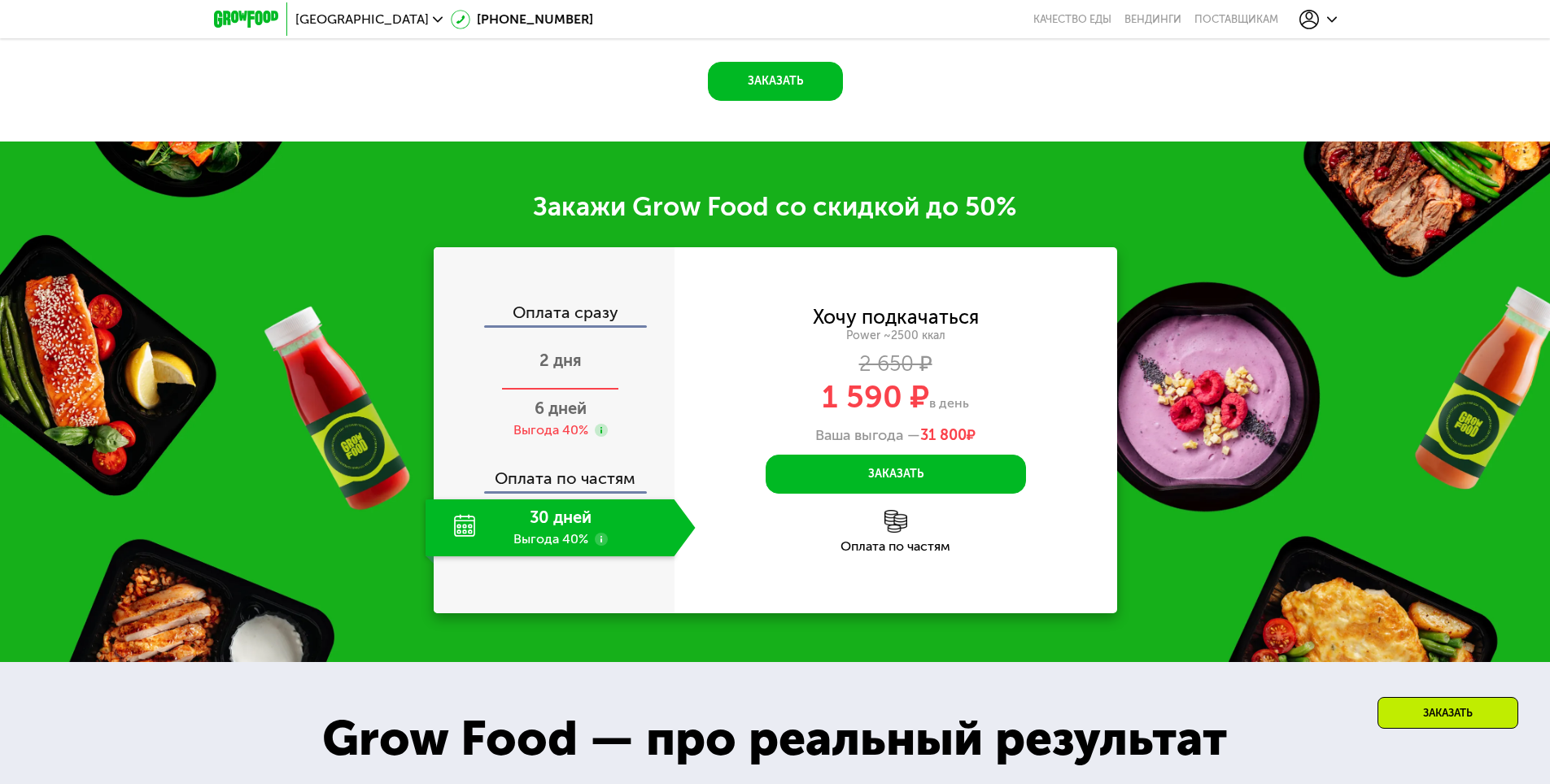
click at [571, 371] on span "2 дня" at bounding box center [560, 360] width 42 height 19
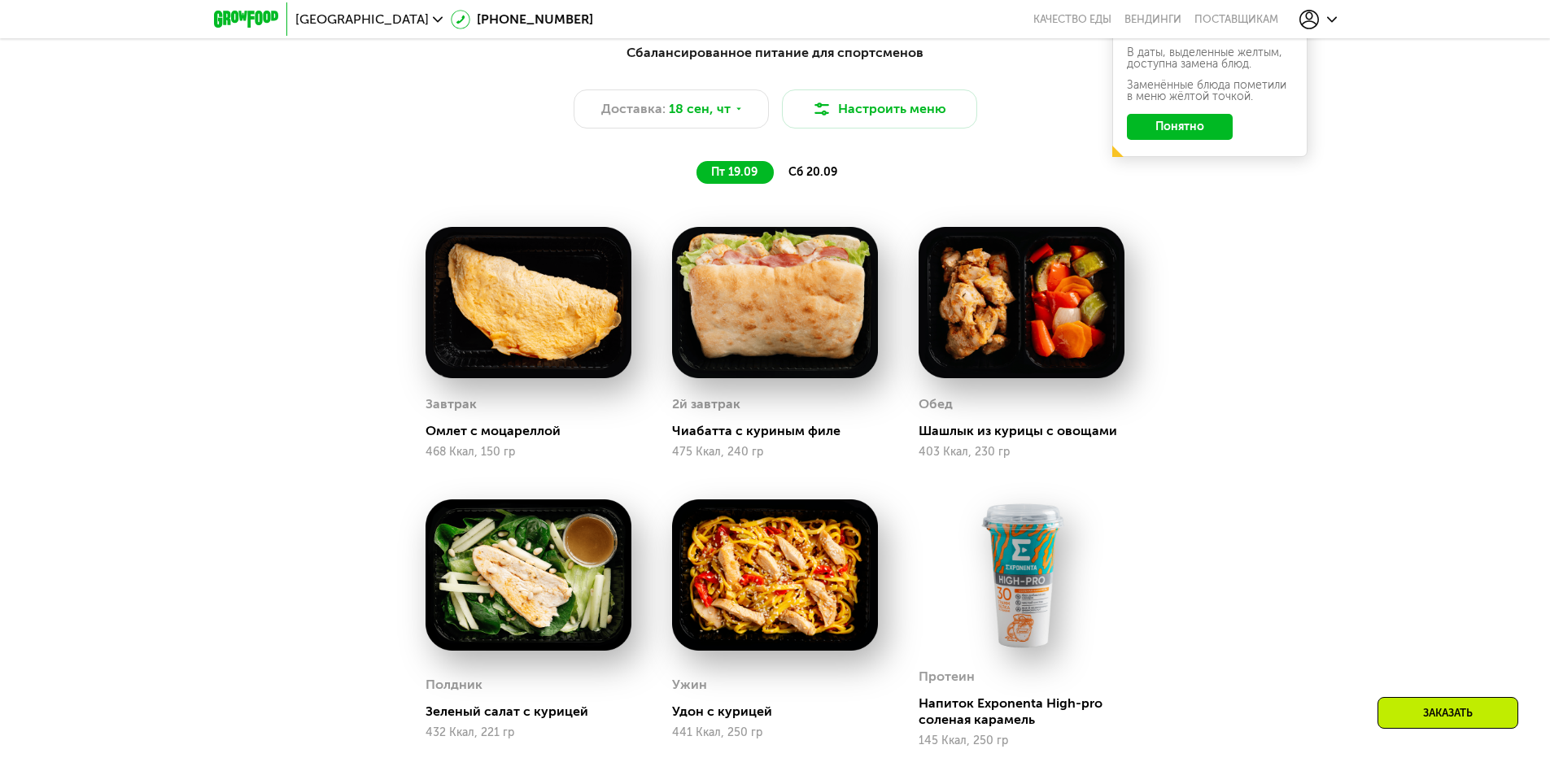
scroll to position [1410, 0]
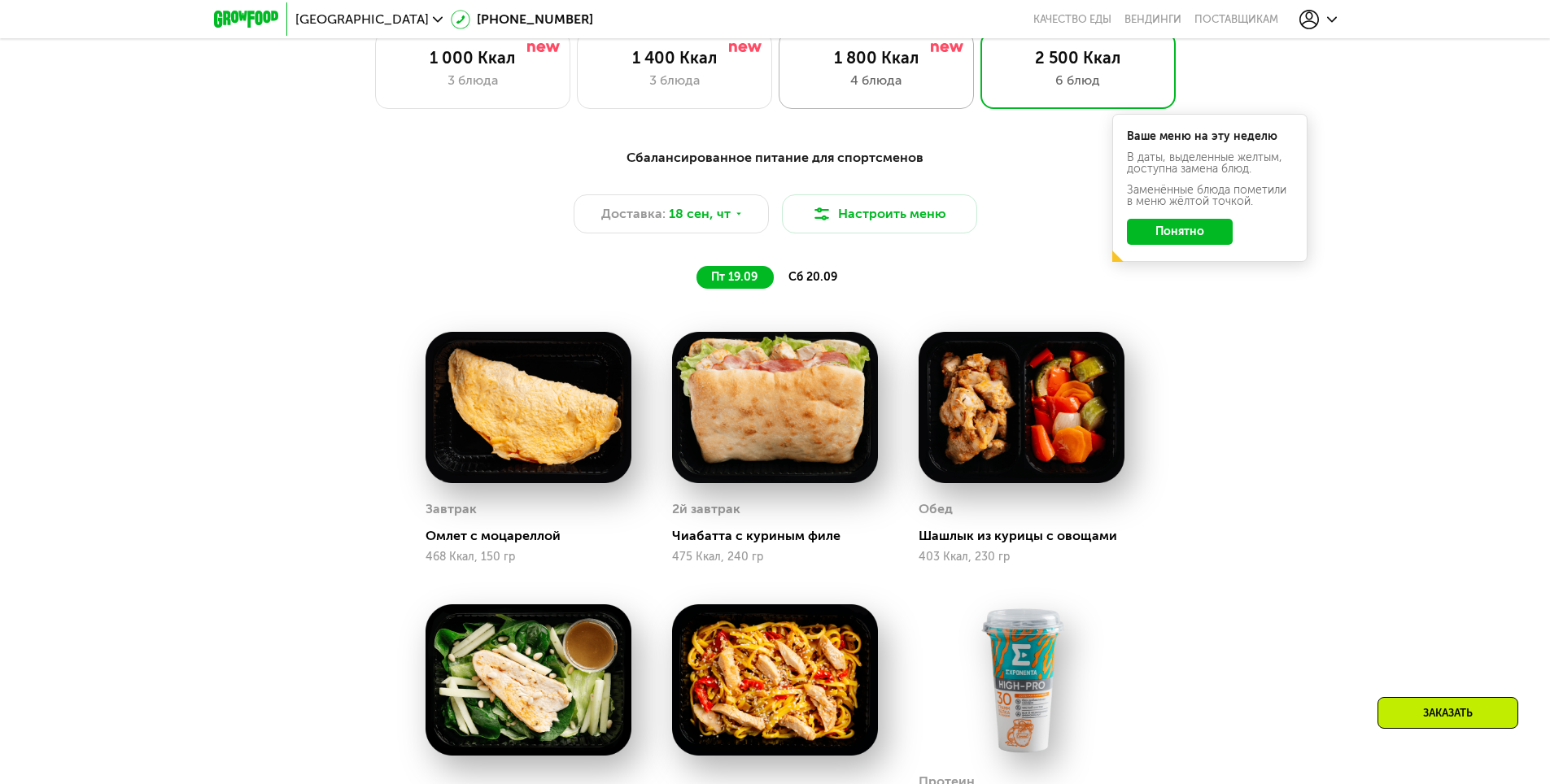
click at [867, 67] on div "1 800 Ккал" at bounding box center [876, 57] width 161 height 19
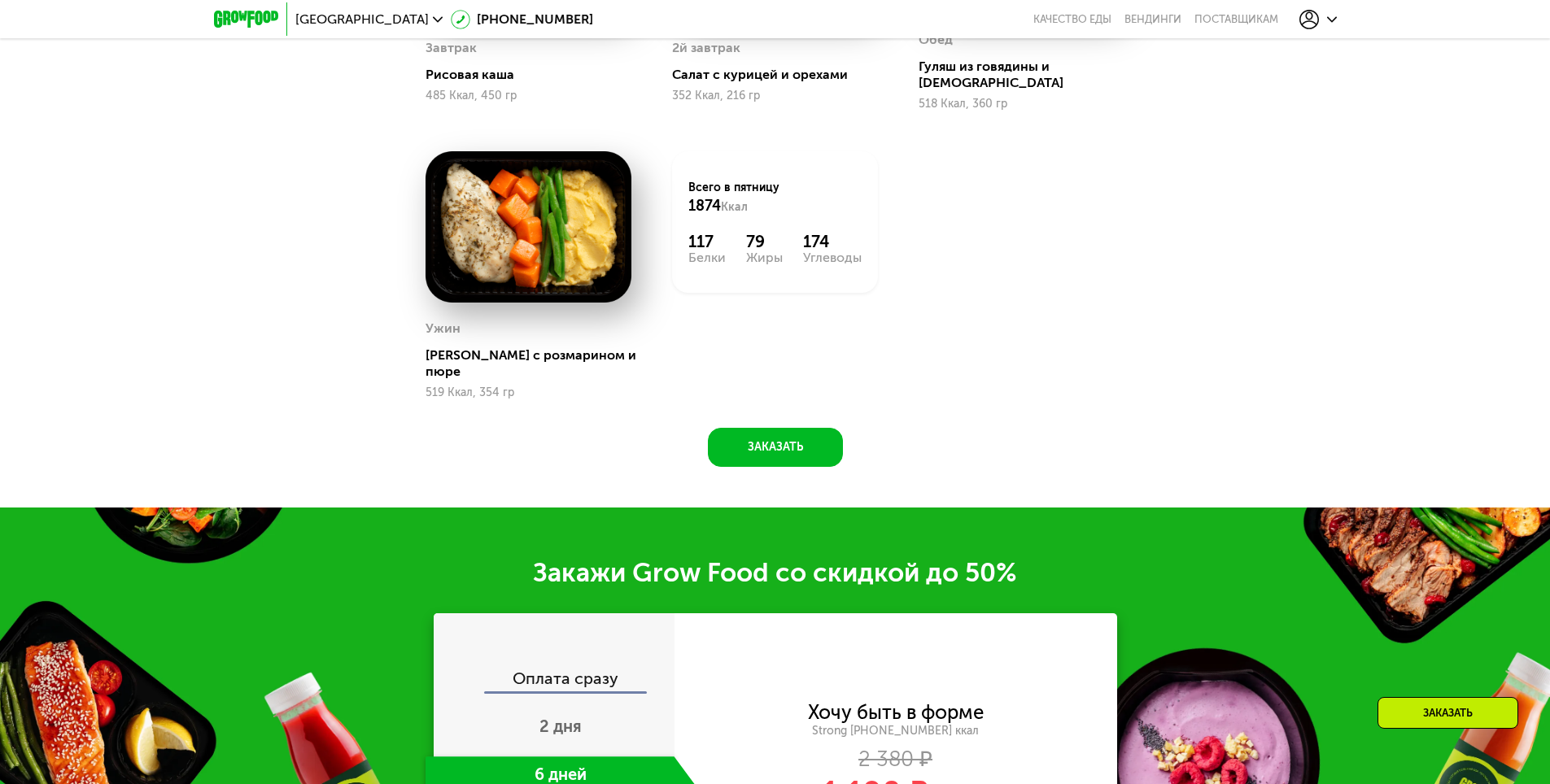
scroll to position [2060, 0]
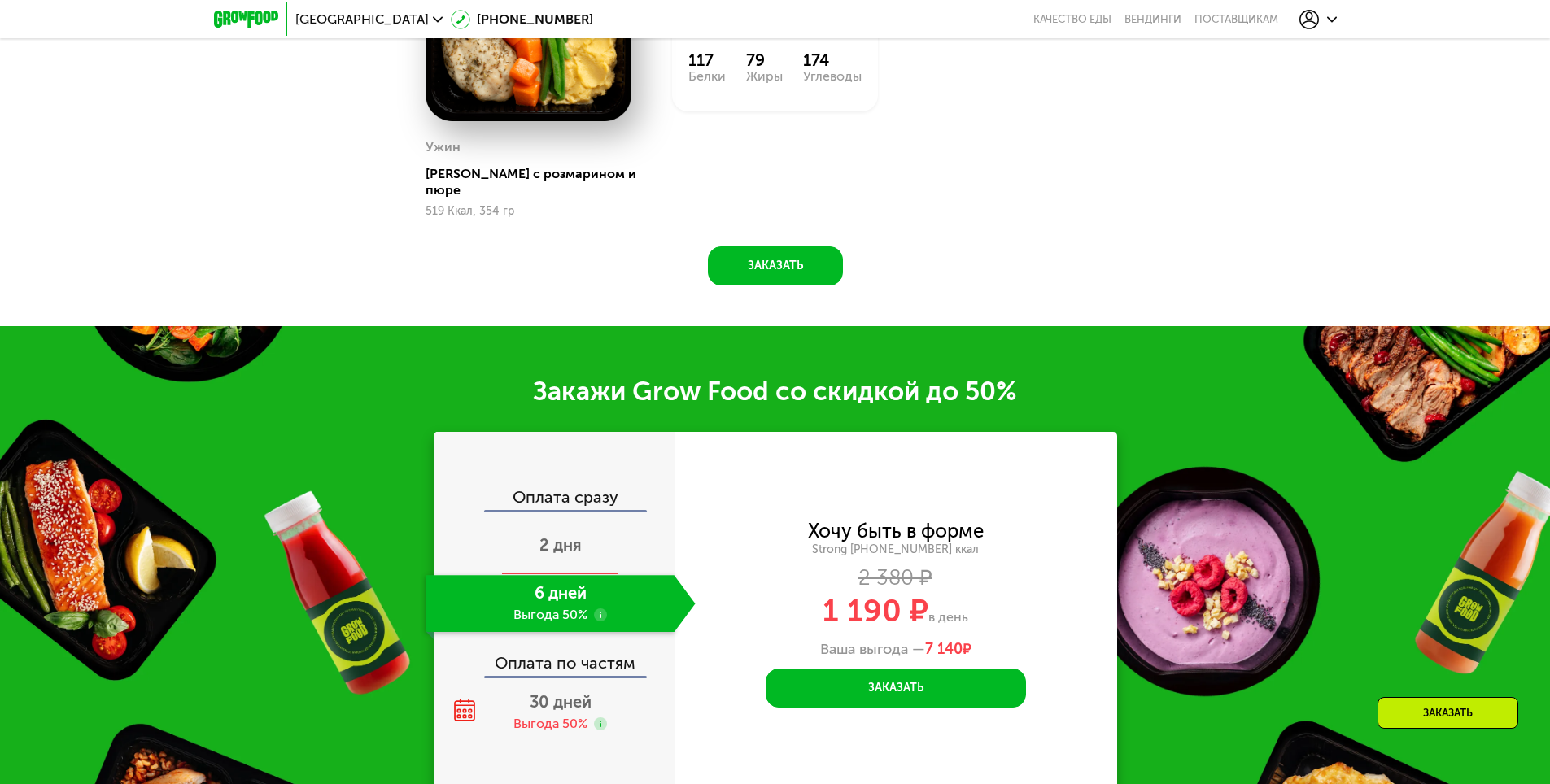
click at [562, 535] on span "2 дня" at bounding box center [560, 545] width 42 height 19
